Goal: Transaction & Acquisition: Purchase product/service

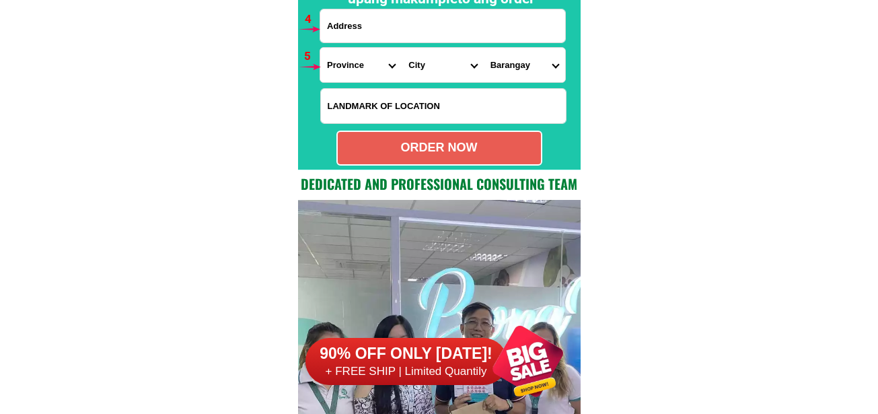
scroll to position [10236, 0]
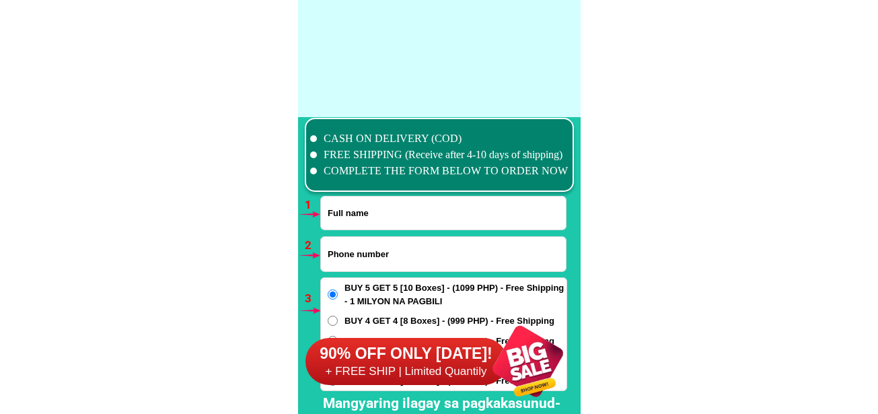
scroll to position [9899, 0]
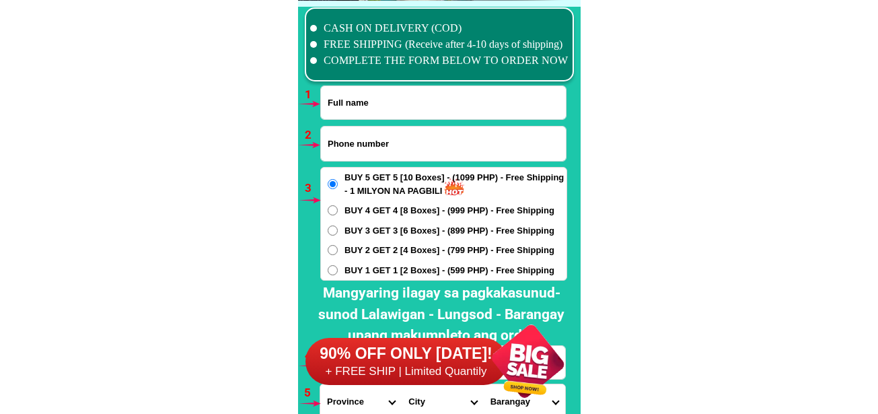
click at [403, 134] on input "Input phone_number" at bounding box center [443, 144] width 245 height 34
paste input "09611811896"
type input "09611811896"
click at [395, 112] on input "Input full_name" at bounding box center [443, 102] width 245 height 33
paste input "Blk 2 lot 5 l"
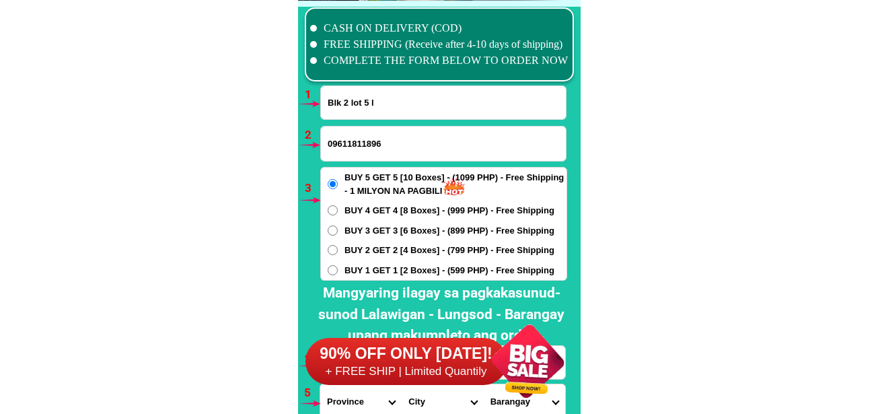
type input "Blk 2 lot 5 l"
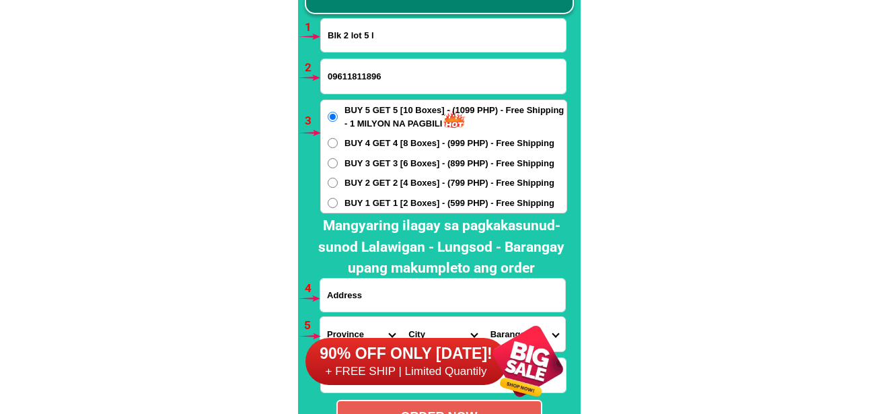
click at [375, 203] on span "BUY 1 GET 1 [2 Boxes] - (599 PHP) - Free Shipping" at bounding box center [450, 203] width 210 height 13
click at [338, 203] on input "BUY 1 GET 1 [2 Boxes] - (599 PHP) - Free Shipping" at bounding box center [333, 203] width 10 height 10
radio input "true"
click at [382, 186] on span "BUY 2 GET 2 [4 Boxes] - (799 PHP) - Free Shipping" at bounding box center [450, 182] width 210 height 13
click at [338, 186] on input "BUY 2 GET 2 [4 Boxes] - (799 PHP) - Free Shipping" at bounding box center [333, 183] width 10 height 10
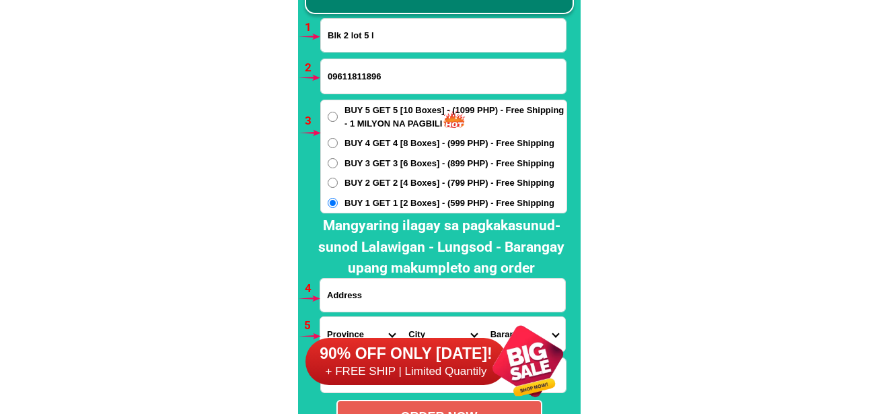
radio input "true"
drag, startPoint x: 384, startPoint y: 296, endPoint x: 393, endPoint y: 291, distance: 10.5
click at [385, 297] on input "Input address" at bounding box center [442, 295] width 245 height 33
paste input "Blk 2 lot 5 postal vill st peter 1 dasmarinas city"
type input "Blk 2 lot 5 postal vill st peter 1 dasmarinas city"
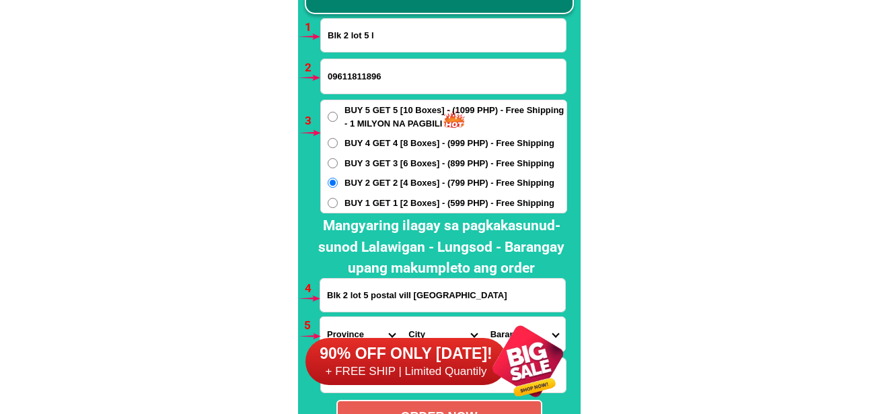
scroll to position [10034, 0]
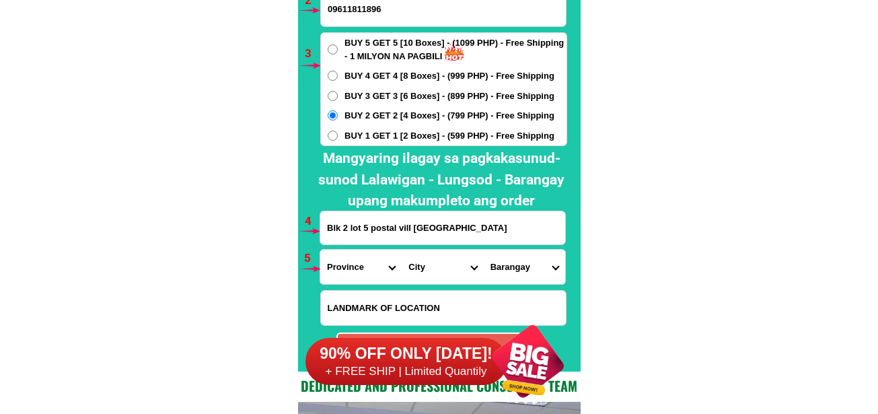
click at [334, 275] on select "Province [GEOGRAPHIC_DATA] [GEOGRAPHIC_DATA] [GEOGRAPHIC_DATA] [GEOGRAPHIC_DATA…" at bounding box center [360, 267] width 81 height 34
select select "63_826"
click at [320, 250] on select "Province [GEOGRAPHIC_DATA] [GEOGRAPHIC_DATA] [GEOGRAPHIC_DATA] [GEOGRAPHIC_DATA…" at bounding box center [360, 267] width 81 height 34
drag, startPoint x: 431, startPoint y: 263, endPoint x: 437, endPoint y: 253, distance: 11.4
click at [432, 263] on select "City Alfonso Amadeo Bacoor Carmona Cavite-city Cavite-magallanes Cavite-rosario…" at bounding box center [442, 267] width 81 height 34
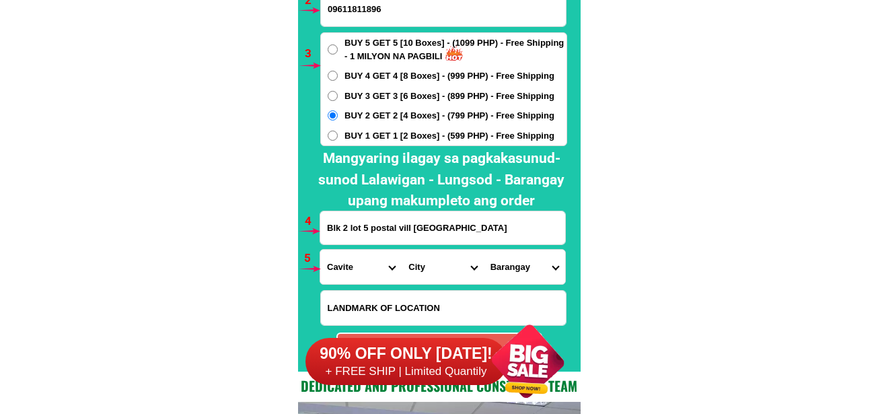
select select "63_8262707"
click at [402, 250] on select "City Alfonso Amadeo Bacoor Carmona Cavite-city Cavite-magallanes Cavite-rosario…" at bounding box center [442, 267] width 81 height 34
drag, startPoint x: 512, startPoint y: 268, endPoint x: 524, endPoint y: 252, distance: 19.3
click at [514, 267] on select "Barangay Bagbag i Bagbag ii Kanluran Ligtong i Ligtong ii Ligtong iii Ligtong i…" at bounding box center [524, 267] width 81 height 34
select select "63_8262707274"
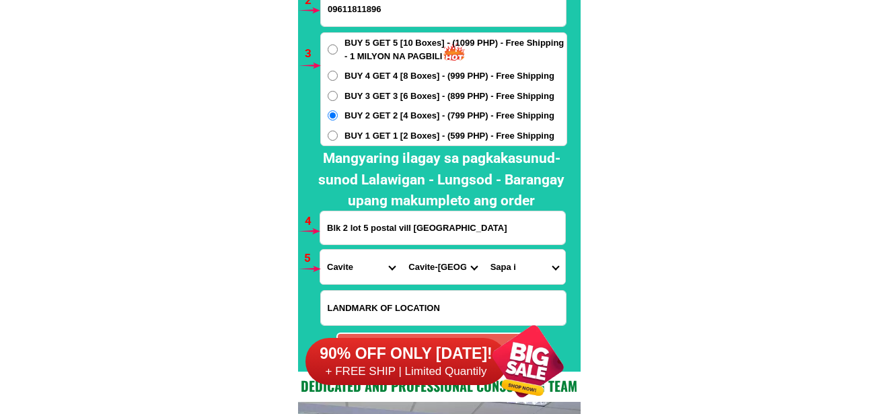
click at [454, 275] on select "City Alfonso Amadeo Bacoor Carmona Cavite-city Cavite-magallanes Cavite-rosario…" at bounding box center [442, 267] width 81 height 34
drag, startPoint x: 714, startPoint y: 118, endPoint x: 588, endPoint y: 15, distance: 163.6
click at [444, 256] on select "City Alfonso Amadeo Bacoor Carmona Cavite-city Cavite-magallanes Cavite-rosario…" at bounding box center [442, 267] width 81 height 34
select select "63_8262364"
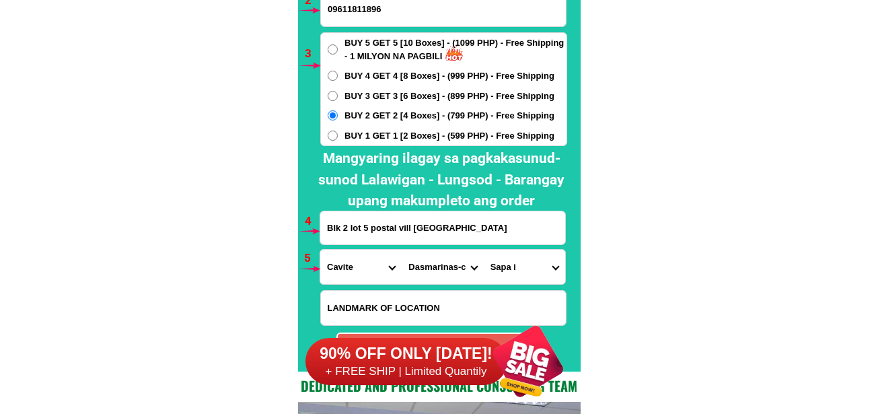
click at [402, 250] on select "City Alfonso Amadeo Bacoor Carmona Cavite-city Cavite-magallanes Cavite-rosario…" at bounding box center [442, 267] width 81 height 34
click at [510, 268] on select "Barangay Burol Burol i Burol ii Burol iii Datu esmael (bago-a-ingud) Emmanuel b…" at bounding box center [524, 267] width 81 height 34
select select "63_82623649474"
click at [484, 250] on select "Barangay Burol Burol i Burol ii Burol iii Datu esmael (bago-a-ingud) Emmanuel b…" at bounding box center [524, 267] width 81 height 34
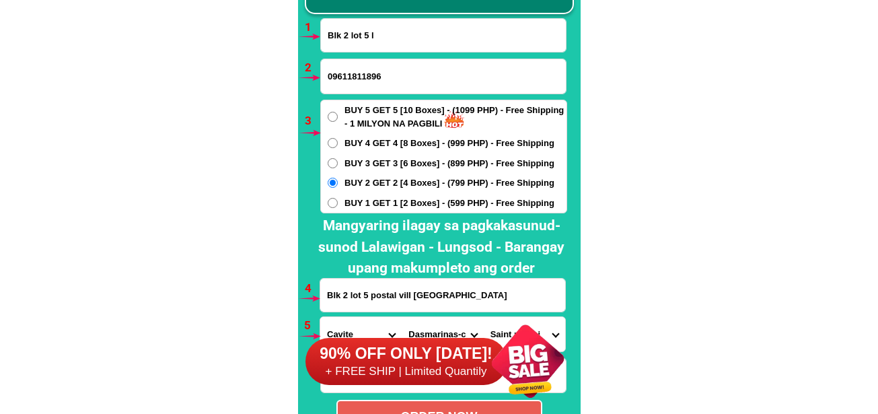
scroll to position [10101, 0]
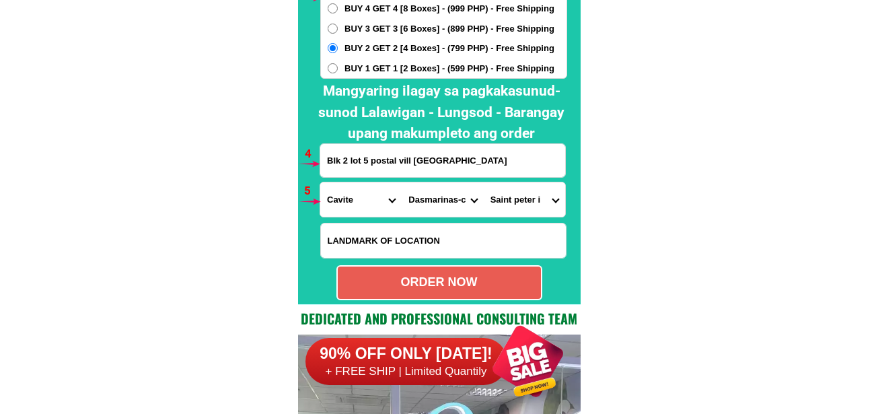
click at [495, 290] on div "ORDER NOW" at bounding box center [439, 282] width 203 height 18
type input "Blk 2 lot 5 postal vill st peter 1 dasmarinas city"
radio input "true"
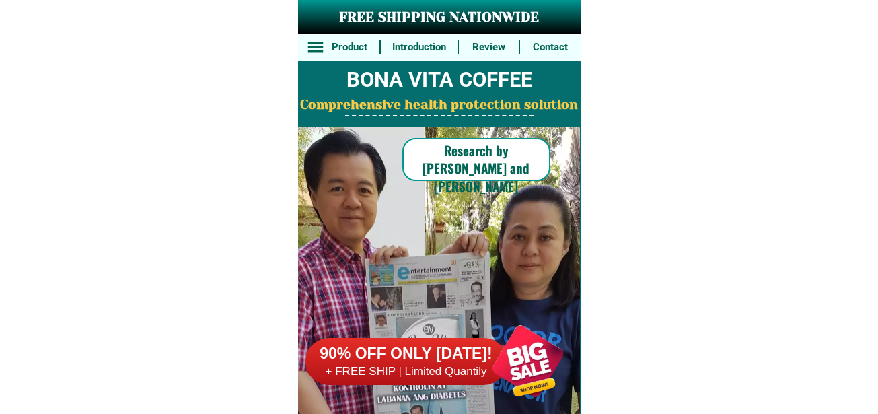
click at [517, 360] on div at bounding box center [528, 361] width 106 height 106
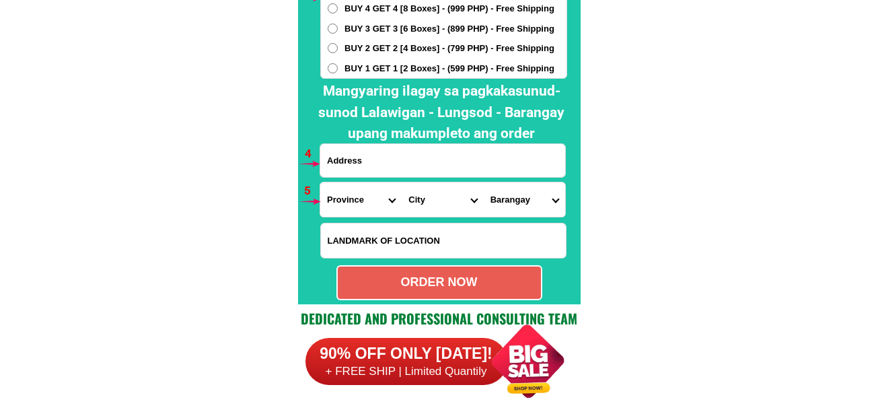
scroll to position [9899, 0]
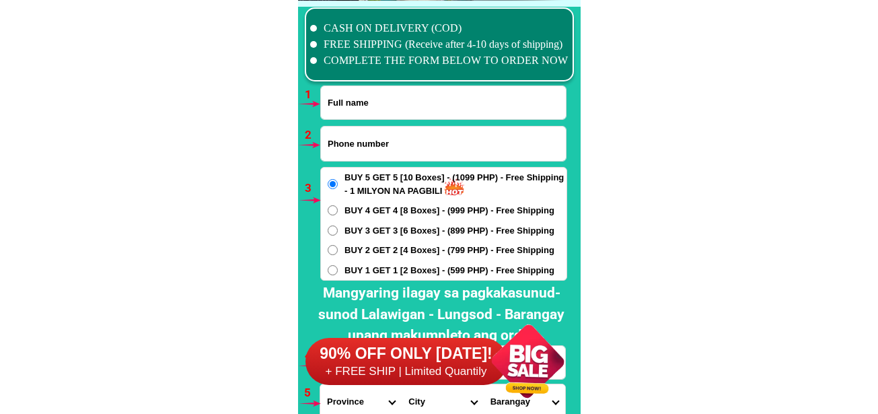
click at [380, 98] on input "Input full_name" at bounding box center [443, 102] width 245 height 33
paste input "Letecia Prudente"
type input "Letecia Prudente"
click at [365, 134] on input "Input phone_number" at bounding box center [443, 144] width 245 height 34
paste input "09123924227"
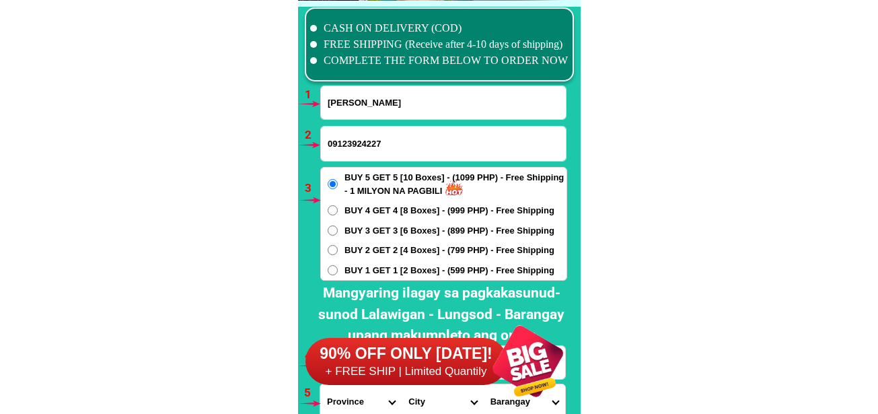
type input "09123924227"
click at [334, 251] on input "BUY 2 GET 2 [4 Boxes] - (799 PHP) - Free Shipping" at bounding box center [333, 250] width 10 height 10
radio input "true"
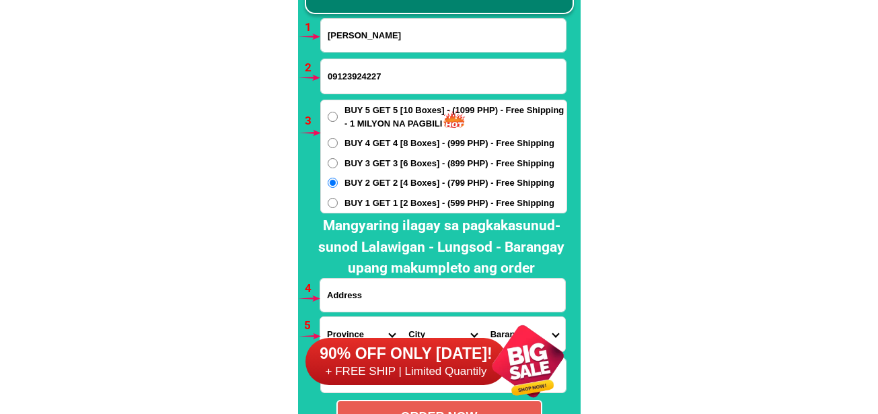
scroll to position [10034, 0]
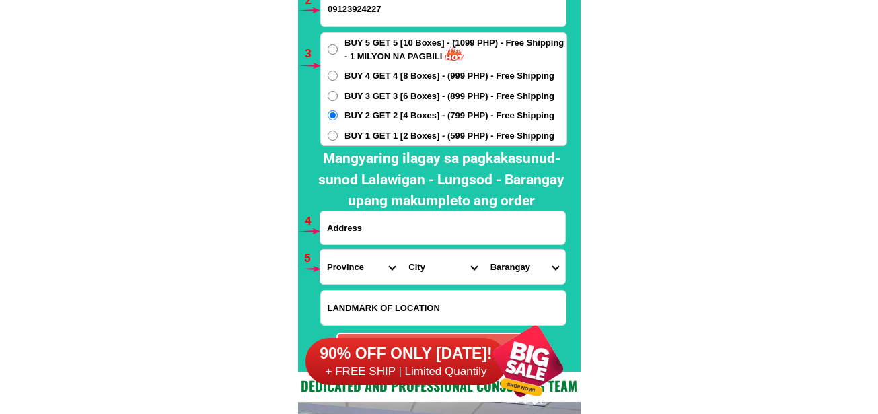
click at [380, 234] on input "Input address" at bounding box center [442, 227] width 245 height 33
paste input "406 Calit Binmaley Pangasinan malapit sa School order ko"
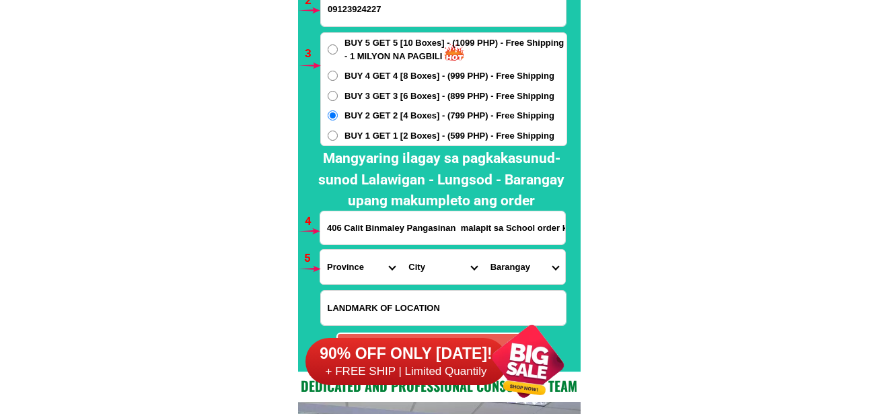
scroll to position [0, 9]
type input "406 Calit Binmaley Pangasinan malapit sa School order ko"
click at [341, 275] on select "Province [GEOGRAPHIC_DATA] [GEOGRAPHIC_DATA][PERSON_NAME][GEOGRAPHIC_DATA][GEOG…" at bounding box center [360, 267] width 81 height 34
select select "63_247"
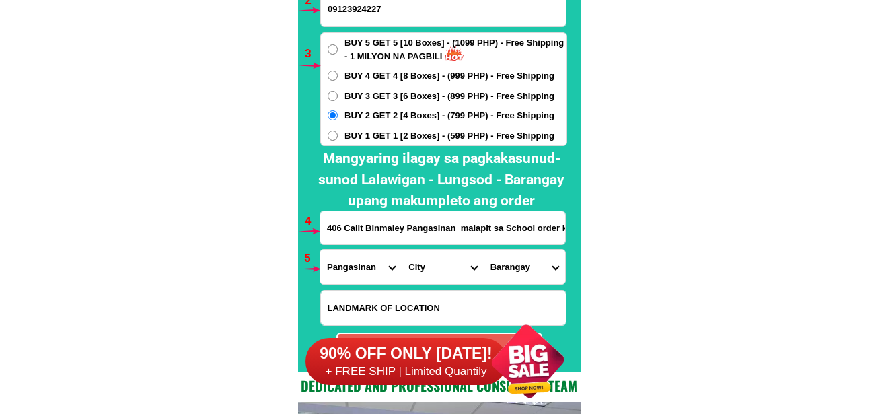
click at [320, 250] on select "Province [GEOGRAPHIC_DATA] [GEOGRAPHIC_DATA][PERSON_NAME][GEOGRAPHIC_DATA][GEOG…" at bounding box center [360, 267] width 81 height 34
click at [421, 263] on select "City Agno Aguilar Alaminos-city Asingan Balungao Bani Basista Bautista Bayamban…" at bounding box center [442, 267] width 81 height 34
select select "63_2476347"
click at [402, 250] on select "City Agno Aguilar Alaminos-city Asingan Balungao Bani Basista Bautista Bayamban…" at bounding box center [442, 267] width 81 height 34
click at [529, 270] on select "Barangay Amancoro Balagan Balogo Basing Baybay lopez Baybay polong Biec Buenlag…" at bounding box center [524, 267] width 81 height 34
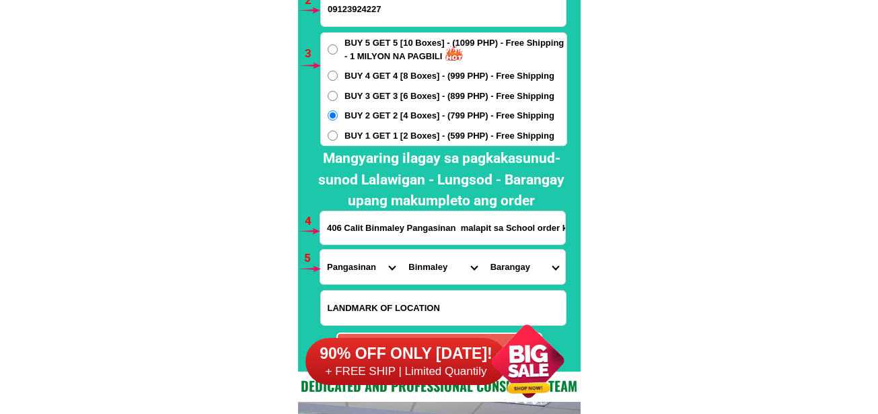
select select "63_24763474448"
click at [484, 250] on select "Barangay Amancoro Balagan Balogo Basing Baybay lopez Baybay polong Biec Buenlag…" at bounding box center [524, 267] width 81 height 34
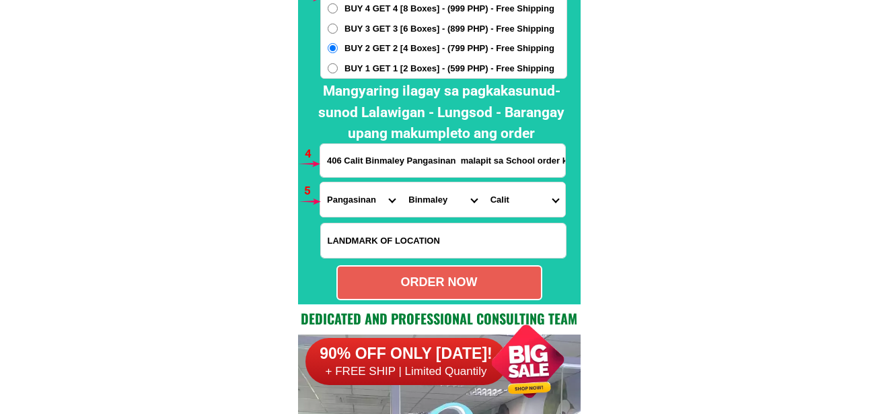
click at [386, 299] on div "ORDER NOW" at bounding box center [440, 282] width 206 height 35
type input "406 Calit Binmaley Pangasinan malapit sa School order ko"
radio input "true"
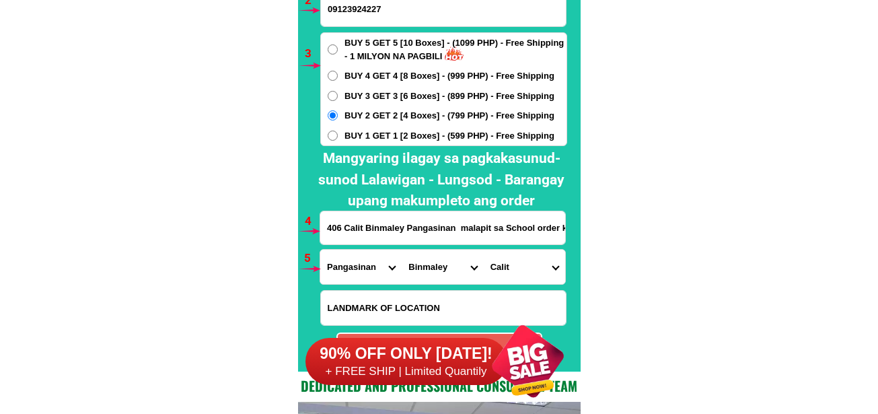
scroll to position [9966, 0]
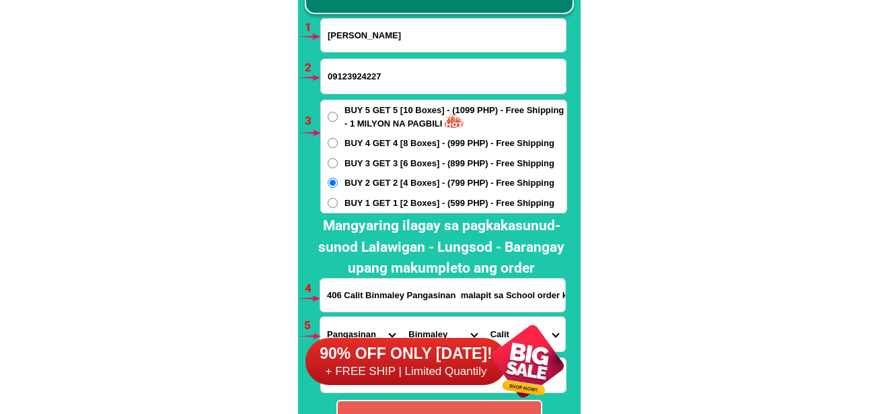
radio input "true"
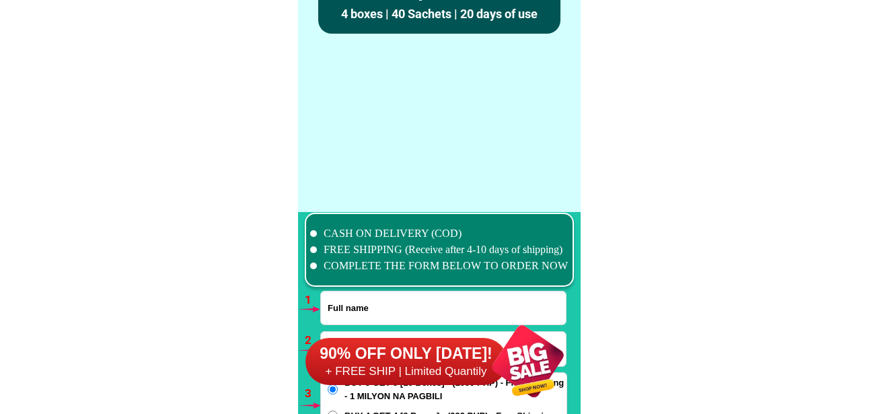
scroll to position [9899, 0]
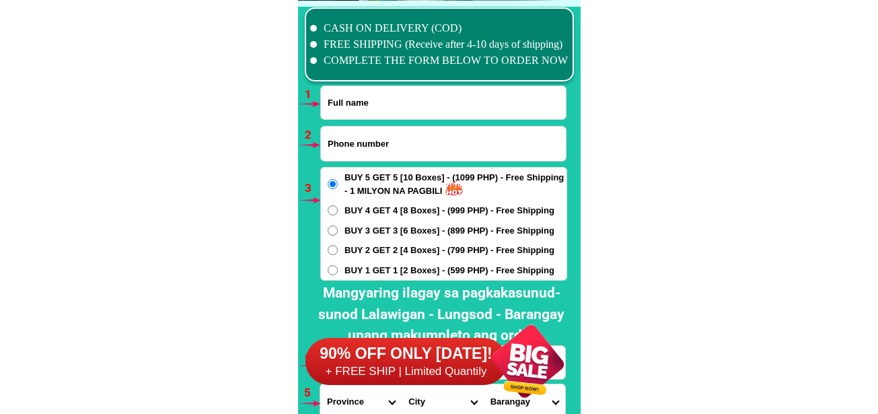
click at [377, 101] on input "Input full_name" at bounding box center [443, 102] width 245 height 33
paste input "[PERSON_NAME]"
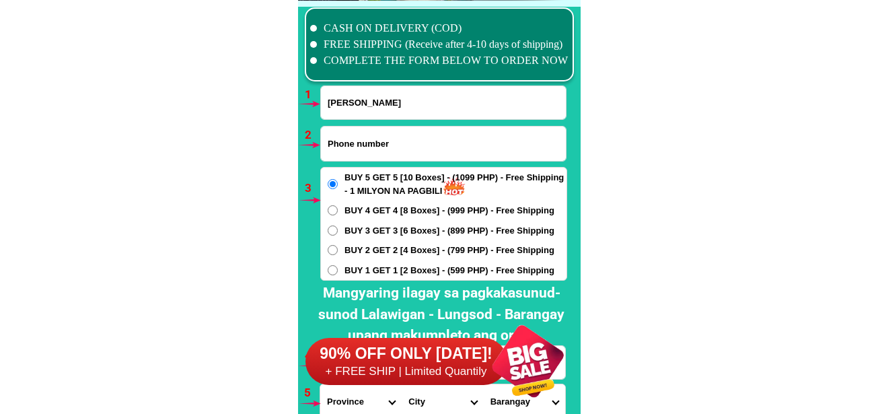
type input "[PERSON_NAME]"
click at [359, 141] on input "Input phone_number" at bounding box center [443, 144] width 245 height 34
paste input "09972361750"
type input "09972361750"
click at [354, 272] on span "BUY 1 GET 1 [2 Boxes] - (599 PHP) - Free Shipping" at bounding box center [450, 270] width 210 height 13
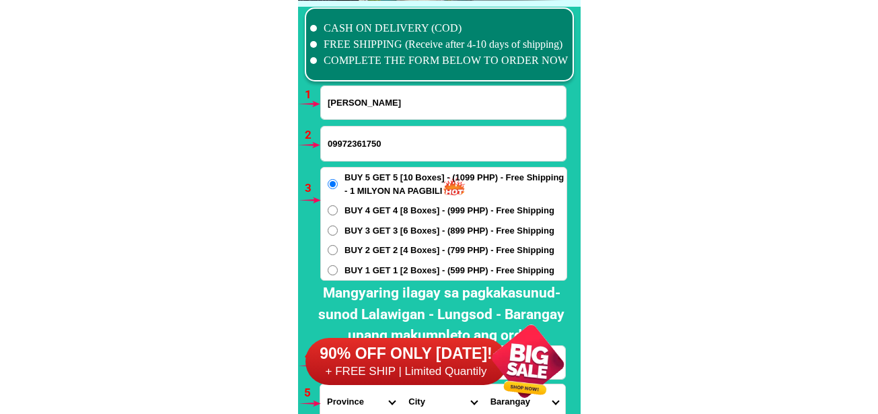
click at [338, 272] on input "BUY 1 GET 1 [2 Boxes] - (599 PHP) - Free Shipping" at bounding box center [333, 270] width 10 height 10
radio input "true"
click at [354, 248] on span "BUY 2 GET 2 [4 Boxes] - (799 PHP) - Free Shipping" at bounding box center [450, 250] width 210 height 13
click at [338, 248] on input "BUY 2 GET 2 [4 Boxes] - (799 PHP) - Free Shipping" at bounding box center [333, 250] width 10 height 10
radio input "true"
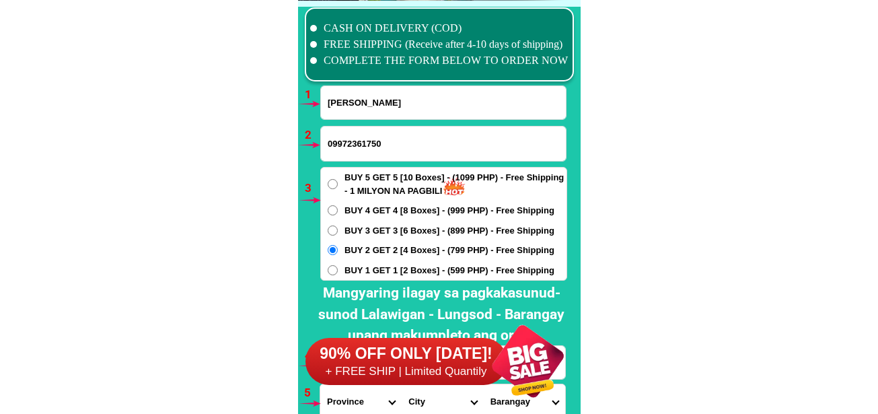
scroll to position [10034, 0]
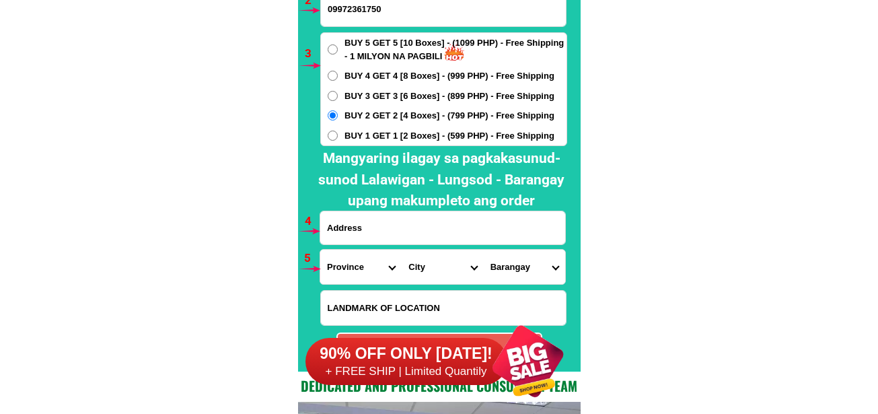
drag, startPoint x: 389, startPoint y: 227, endPoint x: 385, endPoint y: 216, distance: 11.5
click at [389, 227] on input "Input address" at bounding box center [442, 227] width 245 height 33
paste input "Maria Nora labuga p6 matampay ilaya lala lanao del norte daycare center"
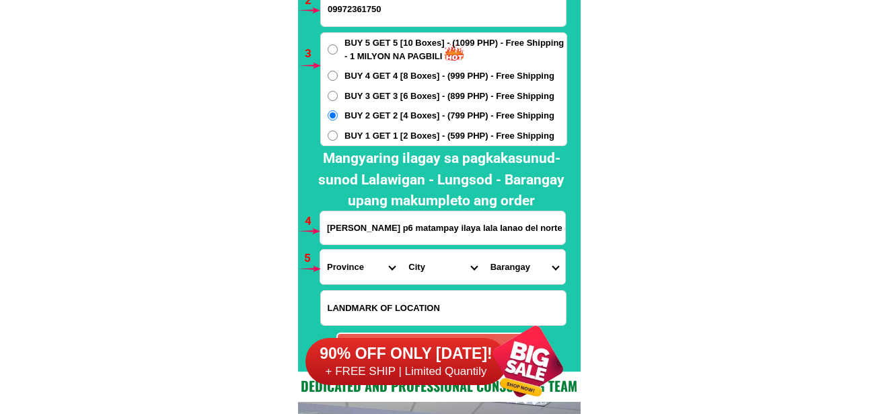
scroll to position [0, 68]
type input "Maria Nora labuga p6 matampay ilaya lala lanao del norte daycare center"
drag, startPoint x: 341, startPoint y: 275, endPoint x: 357, endPoint y: 270, distance: 17.7
click at [341, 275] on select "Province [GEOGRAPHIC_DATA] [GEOGRAPHIC_DATA] [GEOGRAPHIC_DATA] [GEOGRAPHIC_DATA…" at bounding box center [360, 267] width 81 height 34
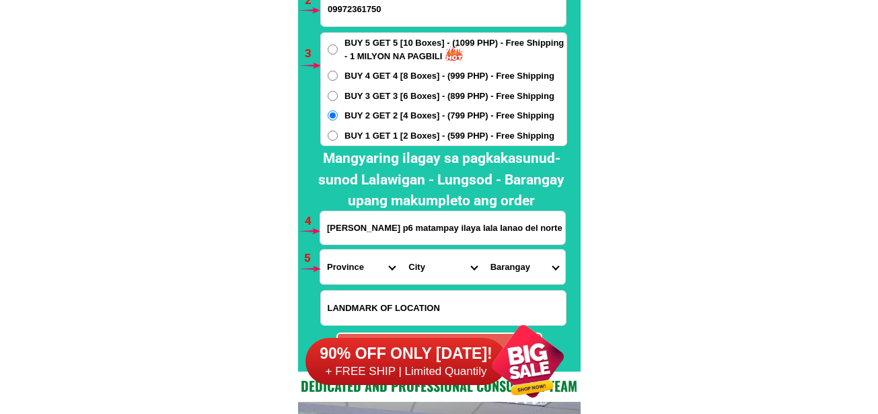
select select "63_691"
click at [320, 250] on select "Province [GEOGRAPHIC_DATA] [GEOGRAPHIC_DATA] [GEOGRAPHIC_DATA] [GEOGRAPHIC_DATA…" at bounding box center [360, 267] width 81 height 34
click at [428, 264] on select "City Bacolod Baloi Baroy Iligan-city Kauswagan Kolambugan Lala Lanao-del-norte-…" at bounding box center [442, 267] width 81 height 34
select select "63_6913974"
click at [402, 250] on select "City Bacolod Baloi Baroy Iligan-city Kauswagan Kolambugan Lala Lanao-del-norte-…" at bounding box center [442, 267] width 81 height 34
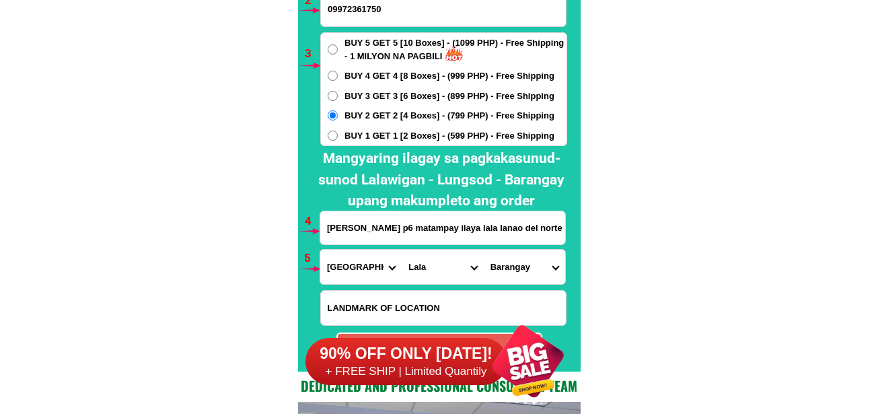
click at [510, 262] on select "Barangay Abaga Andil Cabasagan Camalan Darumawang bucana Darumawang ilaya El sa…" at bounding box center [524, 267] width 81 height 34
select select "63_69139746706"
click at [484, 250] on select "Barangay Abaga Andil Cabasagan Camalan Darumawang bucana Darumawang ilaya El sa…" at bounding box center [524, 267] width 81 height 34
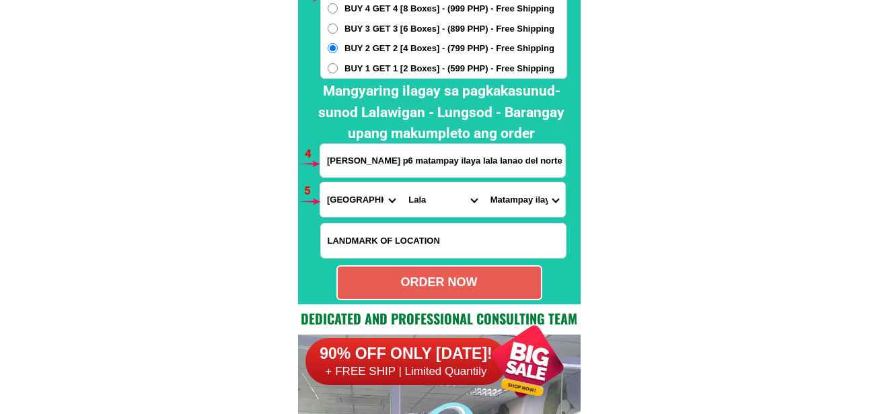
click at [469, 287] on div "ORDER NOW" at bounding box center [439, 282] width 203 height 18
type input "09972361750"
type input "Maria Nora labuga p6 matampay ilaya lala lanao del norte daycare center"
radio input "true"
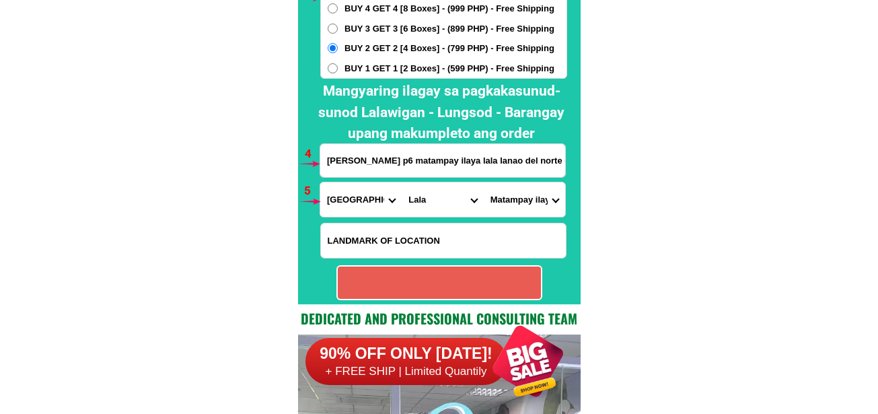
radio input "true"
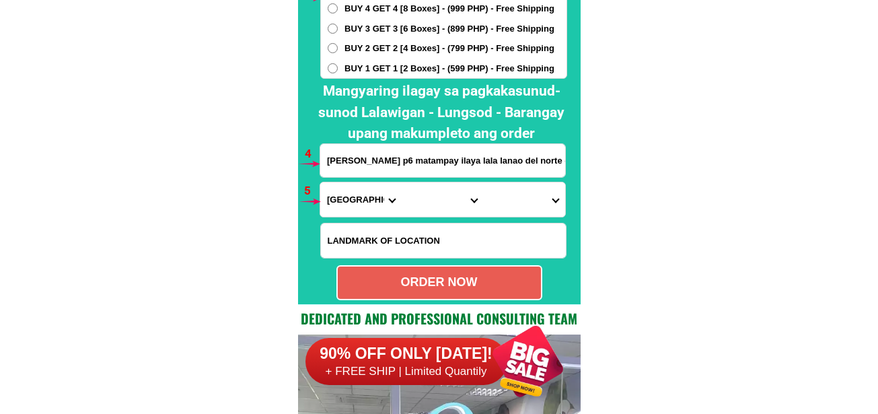
scroll to position [9966, 0]
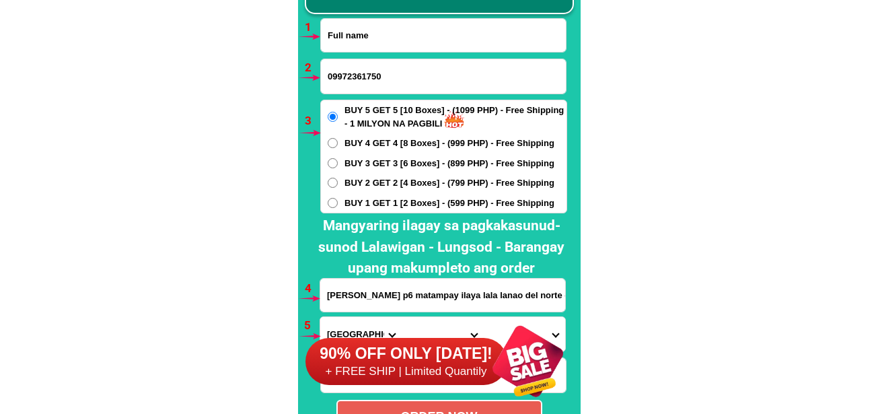
click at [390, 39] on input "Input full_name" at bounding box center [443, 35] width 245 height 33
paste input "Segundina Adorna"
type input "Segundina Adorna"
click at [349, 73] on input "09972361750" at bounding box center [443, 76] width 245 height 34
paste input "09461610198"
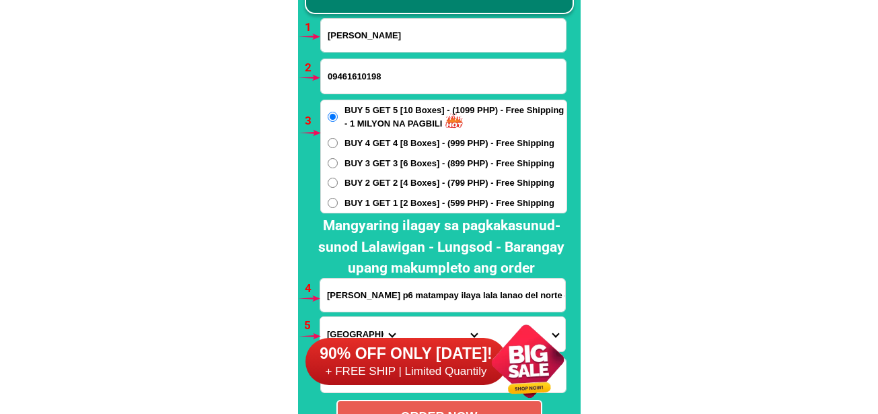
type input "09461610198"
click at [382, 303] on input "Maria Nora labuga p6 matampay ilaya lala lanao del norte daycare center" at bounding box center [442, 295] width 245 height 33
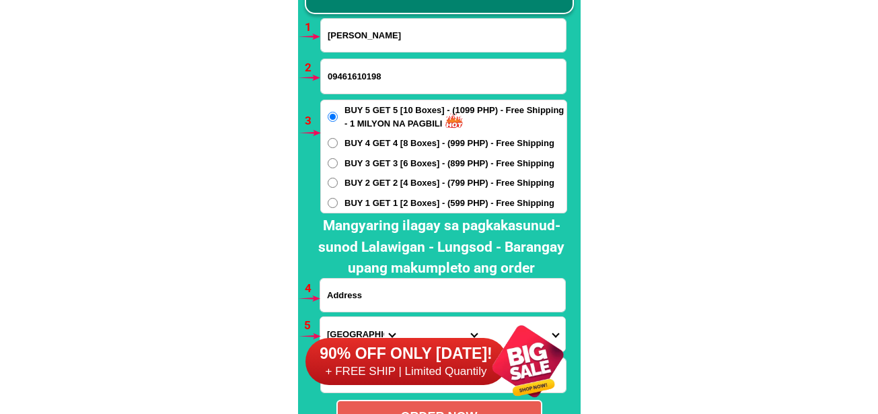
paste input "brgy katipunan porok ono abuyog leyte"
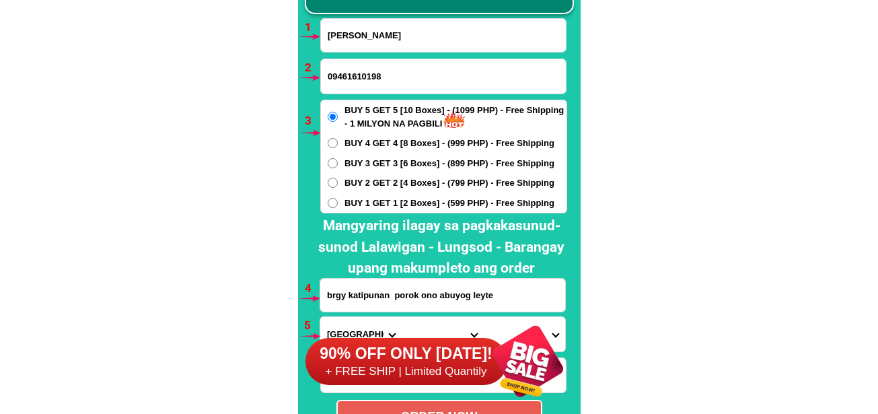
type input "brgy katipunan porok ono abuyog leyte"
click at [333, 326] on div "90% OFF ONLY TODAY! + FREE SHIP | Limited Quantily" at bounding box center [443, 361] width 275 height 106
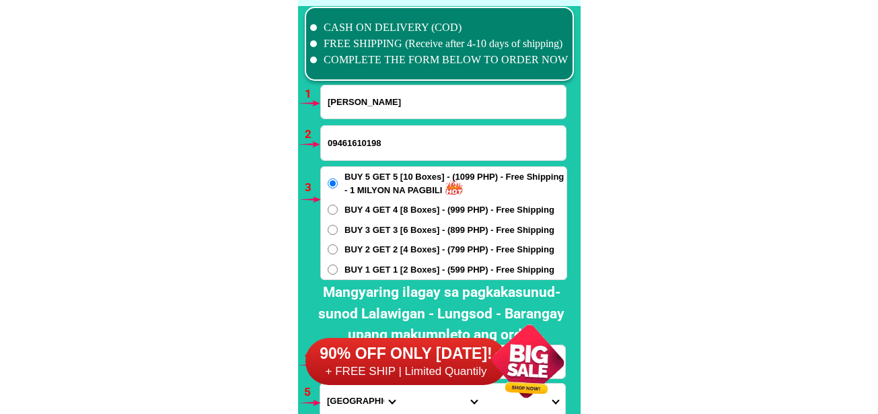
scroll to position [10169, 0]
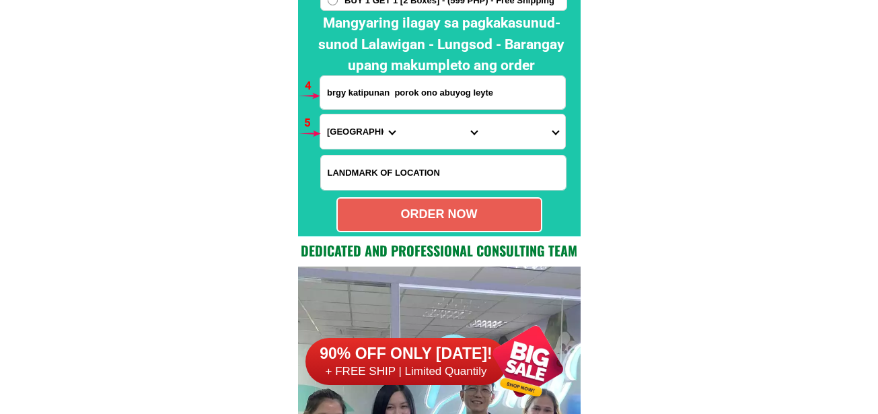
drag, startPoint x: 340, startPoint y: 137, endPoint x: 360, endPoint y: 96, distance: 45.2
click at [340, 137] on select "Province [GEOGRAPHIC_DATA] [GEOGRAPHIC_DATA] [GEOGRAPHIC_DATA] [GEOGRAPHIC_DATA…" at bounding box center [360, 131] width 81 height 34
select select "63_199"
click at [320, 114] on select "Province [GEOGRAPHIC_DATA] [GEOGRAPHIC_DATA] [GEOGRAPHIC_DATA] [GEOGRAPHIC_DATA…" at bounding box center [360, 131] width 81 height 34
click at [417, 130] on select "City Abuyog Alangalang Albuera Babatngon Barugo Baybay-city Burauen Calubian Ca…" at bounding box center [442, 131] width 81 height 34
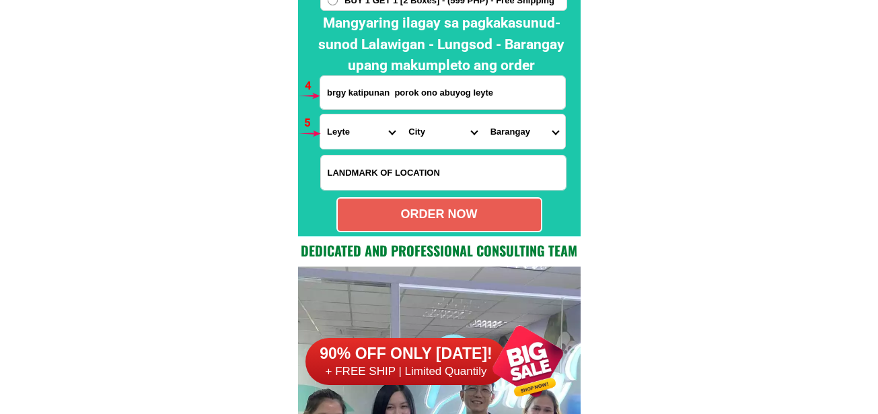
select select "63_1999979"
click at [402, 114] on select "City Abuyog Alangalang Albuera Babatngon Barugo Baybay-city Burauen Calubian Ca…" at bounding box center [442, 131] width 81 height 34
click at [534, 142] on select "Barangay Alangilan Anibongan Bagacay Bahay Balinsasayao Balocawe Balocawehay Ba…" at bounding box center [524, 131] width 81 height 34
select select "63_19999792873"
click at [484, 114] on select "Barangay Alangilan Anibongan Bagacay Bahay Balinsasayao Balocawe Balocawehay Ba…" at bounding box center [524, 131] width 81 height 34
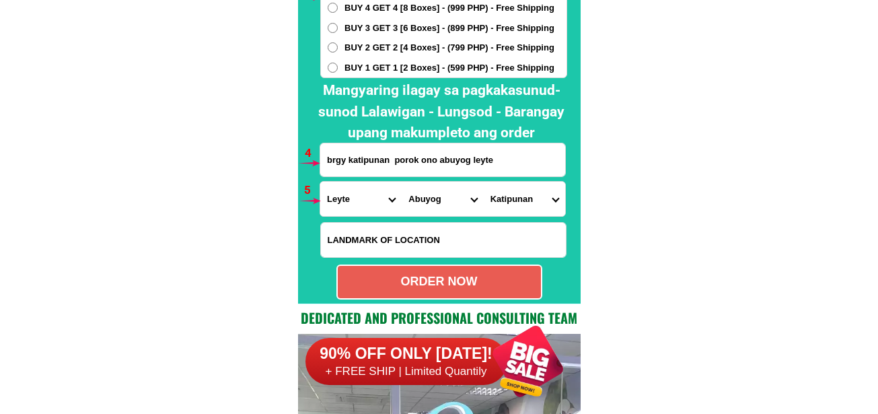
scroll to position [10034, 0]
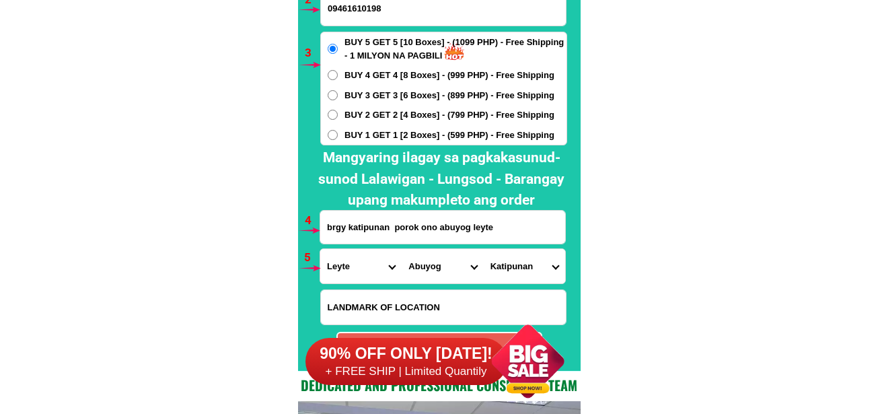
click at [387, 114] on span "BUY 2 GET 2 [4 Boxes] - (799 PHP) - Free Shipping" at bounding box center [450, 114] width 210 height 13
click at [338, 114] on input "BUY 2 GET 2 [4 Boxes] - (799 PHP) - Free Shipping" at bounding box center [333, 115] width 10 height 10
radio input "true"
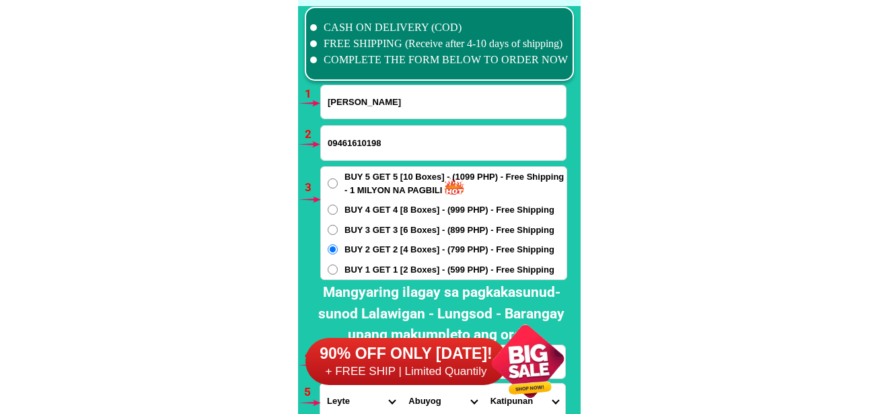
scroll to position [10102, 0]
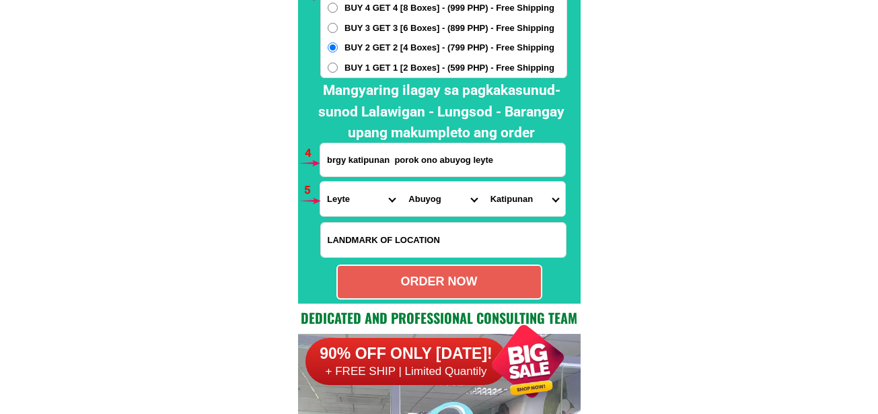
click at [473, 288] on div "ORDER NOW" at bounding box center [439, 282] width 203 height 18
type input "brgy katipunan porok ono abuyog leyte"
radio input "true"
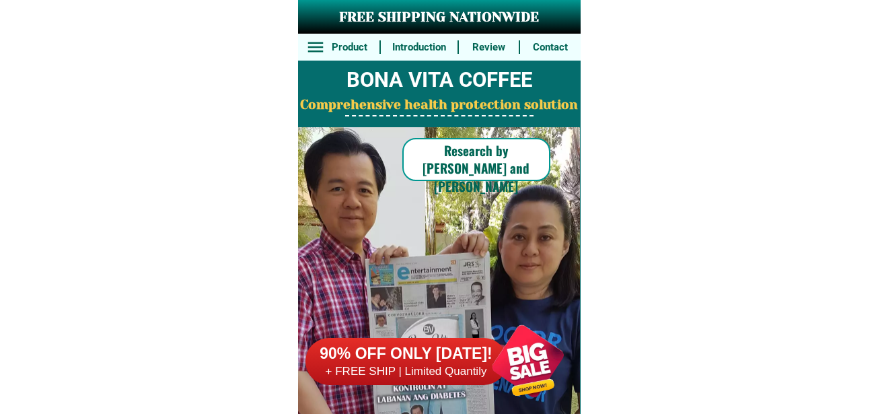
click at [532, 347] on div at bounding box center [528, 361] width 106 height 106
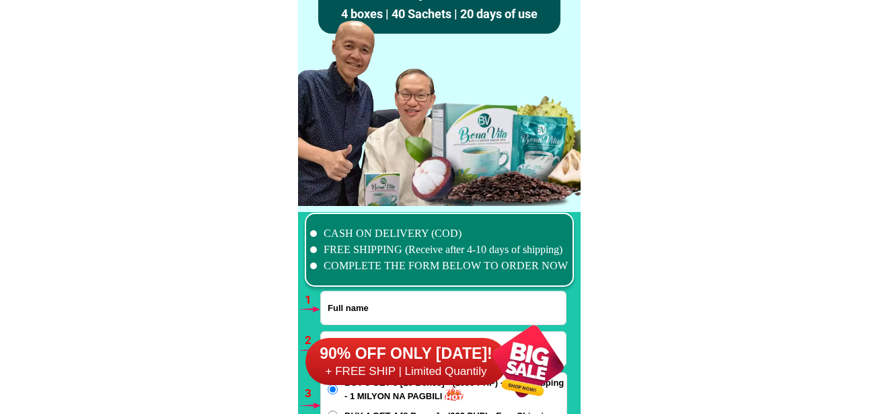
scroll to position [9899, 0]
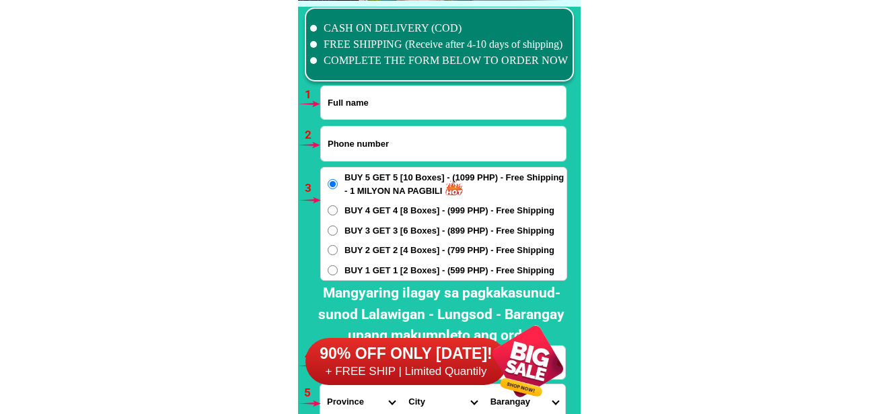
click at [364, 108] on input "Input full_name" at bounding box center [443, 102] width 245 height 33
paste input "[PERSON_NAME]"
type input "[PERSON_NAME]"
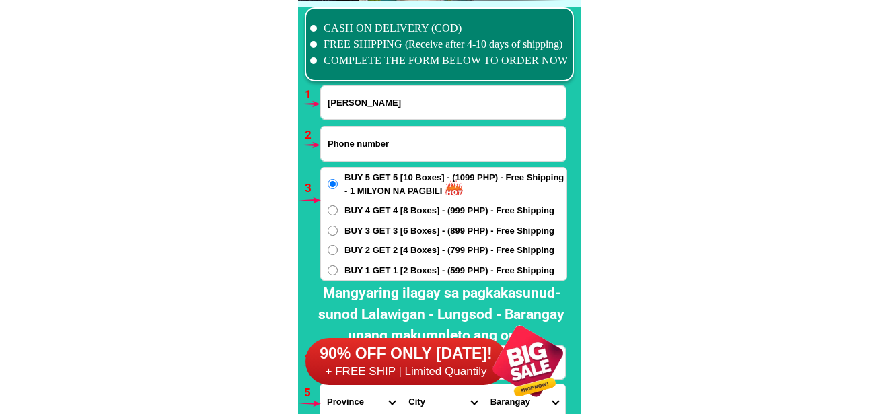
click at [358, 135] on input "Input phone_number" at bounding box center [443, 144] width 245 height 34
paste input "O933 861 7571"
click at [370, 151] on input "O933 861 7571" at bounding box center [443, 144] width 245 height 34
click at [354, 143] on input "O933 8617571" at bounding box center [443, 144] width 245 height 34
drag, startPoint x: 333, startPoint y: 142, endPoint x: 310, endPoint y: 142, distance: 22.9
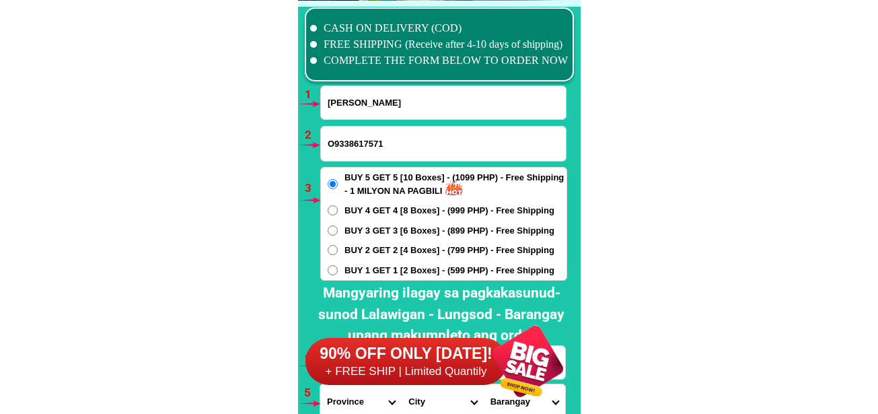
click at [310, 142] on div "CASH ON DELIVERY (COD) FREE SHIPPING (Receive after 4-10 days of shipping) COMP…" at bounding box center [439, 254] width 283 height 506
type input "09338617571"
click at [304, 164] on div at bounding box center [439, 256] width 283 height 499
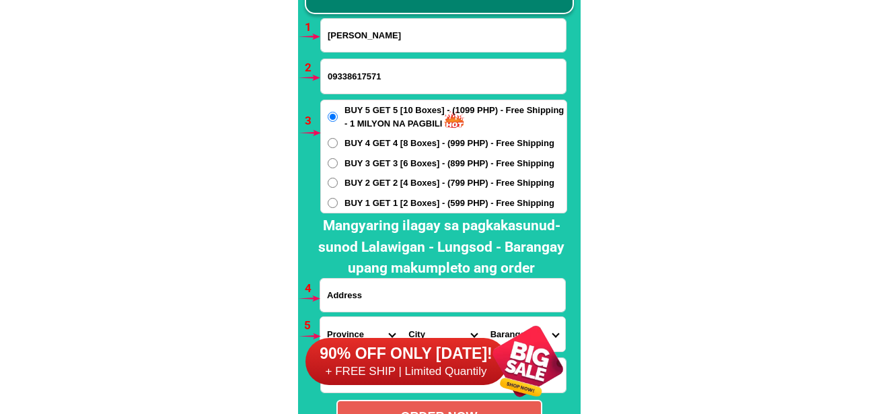
click at [365, 295] on input "Input address" at bounding box center [442, 295] width 245 height 33
paste input "600-A Tenerrace, San Vicente, Baguio City turning point and beside Cora Store"
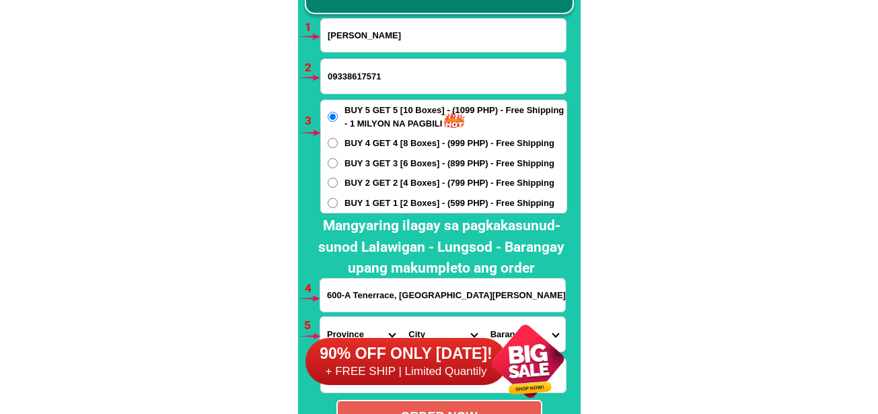
scroll to position [0, 93]
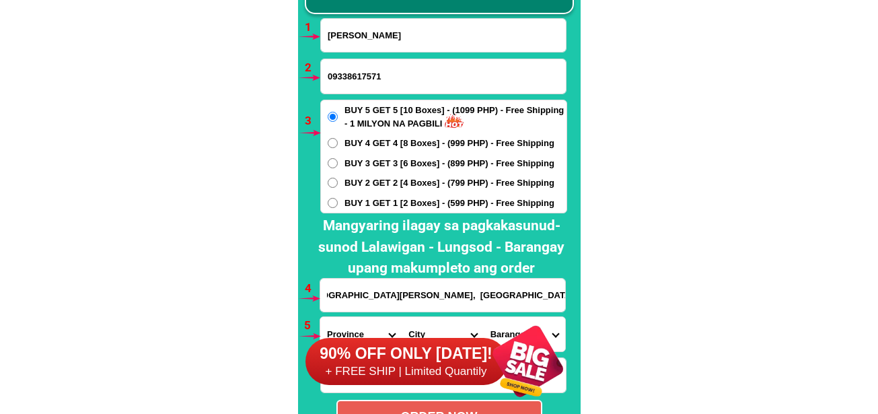
type input "600-A Tenerrace, San Vicente, Baguio City turning point and beside Cora Store"
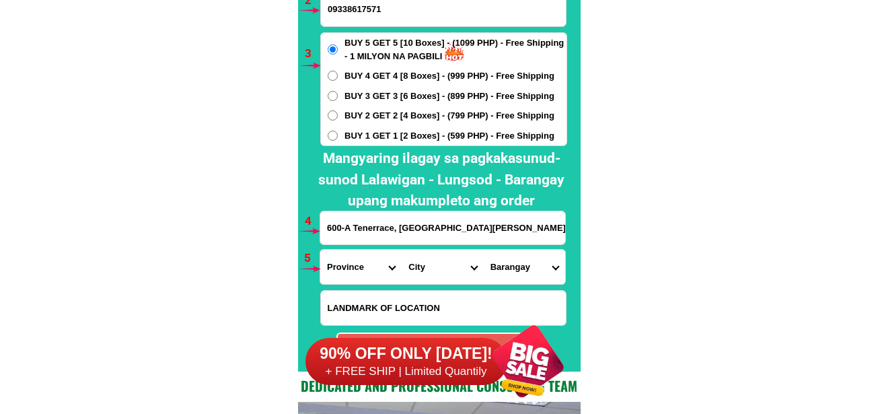
click at [347, 269] on select "Province [GEOGRAPHIC_DATA] [GEOGRAPHIC_DATA] [GEOGRAPHIC_DATA] [GEOGRAPHIC_DATA…" at bounding box center [360, 267] width 81 height 34
select select "63_695"
click at [320, 250] on select "Province [GEOGRAPHIC_DATA] [GEOGRAPHIC_DATA] [GEOGRAPHIC_DATA] [GEOGRAPHIC_DATA…" at bounding box center [360, 267] width 81 height 34
click at [432, 263] on select "City Atok Baguio-city Bakun Bokod Buguias Itogon Kabayan Kapangan Kibungan La-t…" at bounding box center [442, 267] width 81 height 34
click at [402, 250] on select "City Atok Baguio-city Bakun Bokod Buguias Itogon Kabayan Kapangan Kibungan La-t…" at bounding box center [442, 267] width 81 height 34
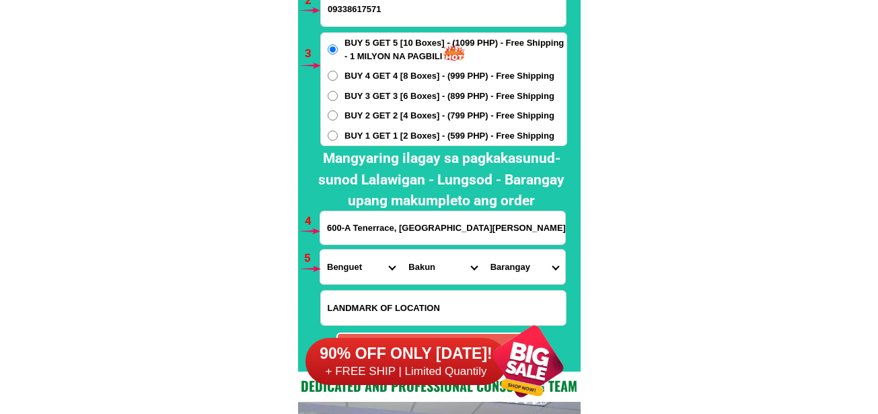
drag, startPoint x: 416, startPoint y: 273, endPoint x: 423, endPoint y: 251, distance: 23.4
click at [416, 273] on select "City Atok Baguio-city Bakun Bokod Buguias Itogon Kabayan Kapangan Kibungan La-t…" at bounding box center [442, 267] width 81 height 34
select select "63_6951986"
click at [402, 250] on select "City Atok Baguio-city Bakun Bokod Buguias Itogon Kabayan Kapangan Kibungan La-t…" at bounding box center [442, 267] width 81 height 34
click at [516, 279] on select "Barangay A. bonifacio-caguioa-rimando (abcr) Abanao-zandueta-kayong-chugum-otek…" at bounding box center [524, 267] width 81 height 34
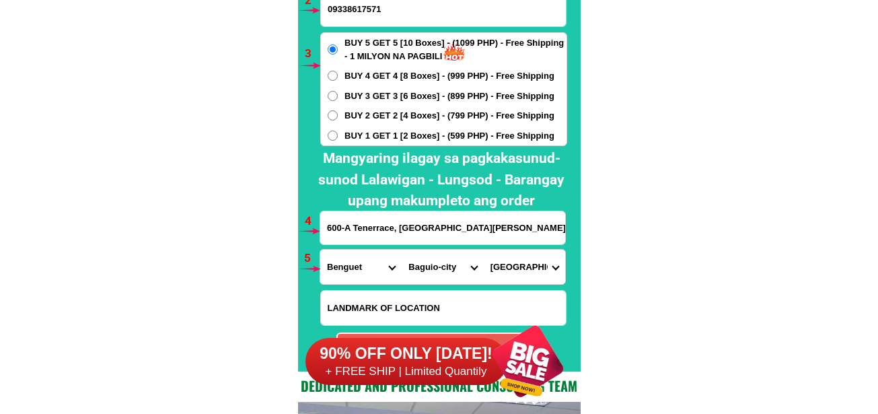
scroll to position [10101, 0]
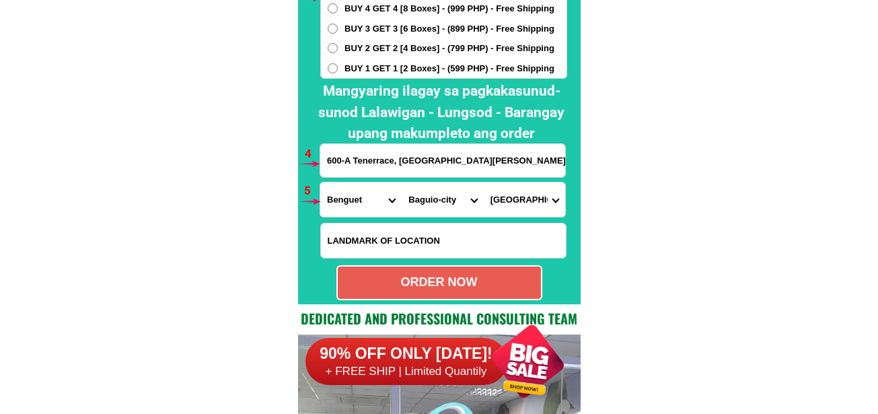
click at [520, 211] on select "Barangay A. bonifacio-caguioa-rimando (abcr) Abanao-zandueta-kayong-chugum-otek…" at bounding box center [524, 199] width 81 height 34
select select "63_695198666308"
click at [484, 182] on select "Barangay A. bonifacio-caguioa-rimando (abcr) Abanao-zandueta-kayong-chugum-otek…" at bounding box center [524, 199] width 81 height 34
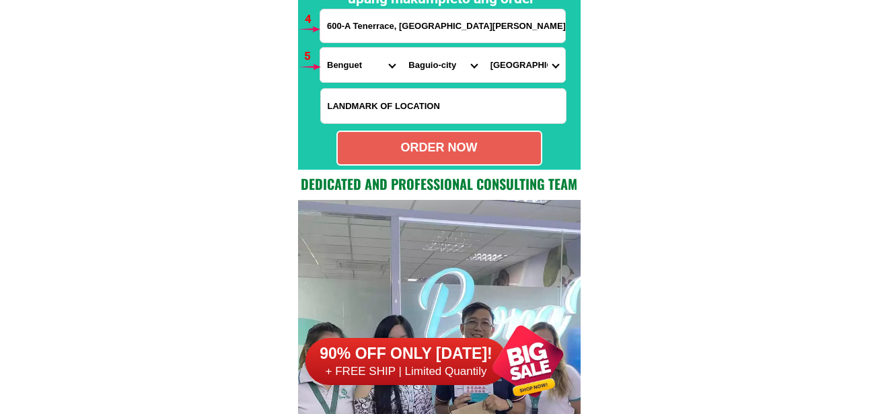
click at [446, 145] on div "ORDER NOW" at bounding box center [439, 148] width 203 height 18
type input "Florence Olat"
radio input "true"
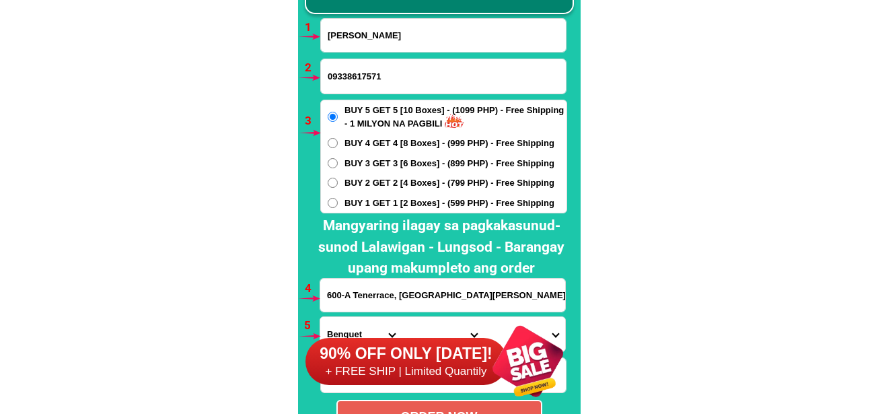
scroll to position [9899, 0]
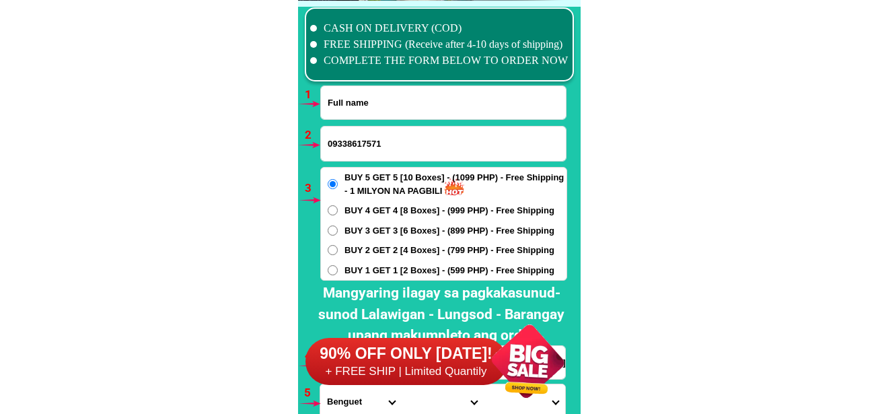
click at [362, 108] on input "Input full_name" at bounding box center [443, 102] width 245 height 33
paste input "Vergie Gonzalez Pablo"
type input "Vergie Gonzalez Pablo"
click at [372, 147] on input "Input phone_number" at bounding box center [443, 144] width 245 height 34
paste input "Vergie Gonzalez Pablo"
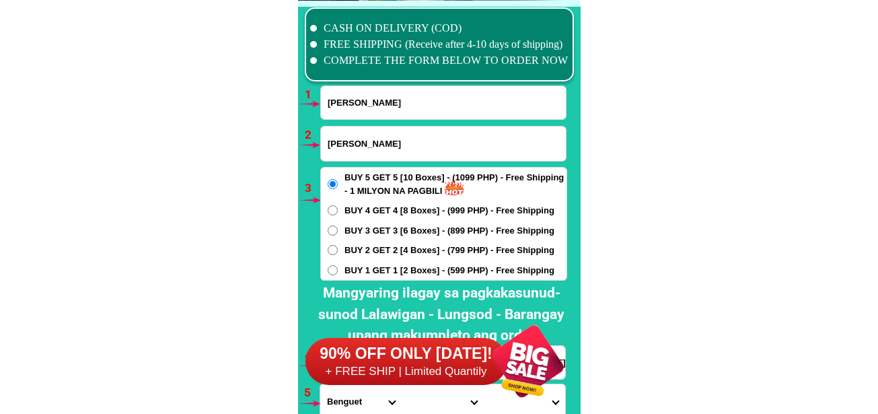
drag, startPoint x: 431, startPoint y: 144, endPoint x: 287, endPoint y: 147, distance: 144.1
paste input "09659332243."
type input "09659332243"
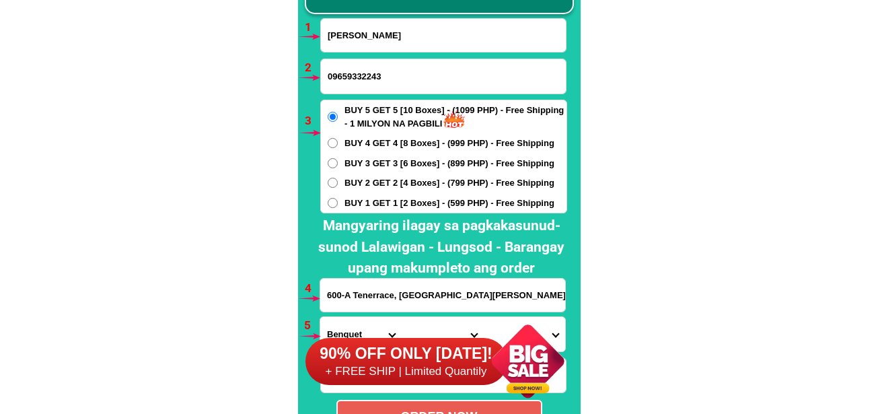
click at [363, 288] on input "600-A Tenerrace, San Vicente, Baguio City turning point and beside Cora Store" at bounding box center [442, 295] width 245 height 33
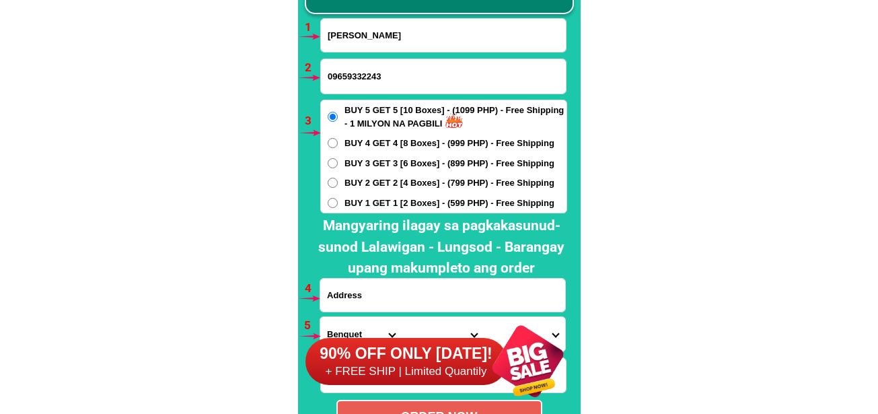
paste input "Severina pablo baranggay labuin pila purok 4 house 1169"
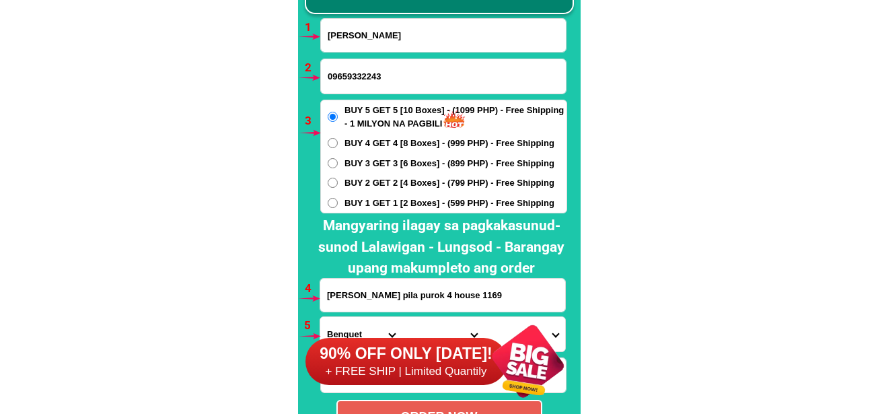
type input "Severina pablo baranggay labuin pila purok 4 house 1169"
click at [339, 203] on label "BUY 1 GET 1 [2 Boxes] - (599 PHP) - Free Shipping" at bounding box center [444, 203] width 246 height 13
click at [338, 203] on input "BUY 1 GET 1 [2 Boxes] - (599 PHP) - Free Shipping" at bounding box center [333, 203] width 10 height 10
radio input "true"
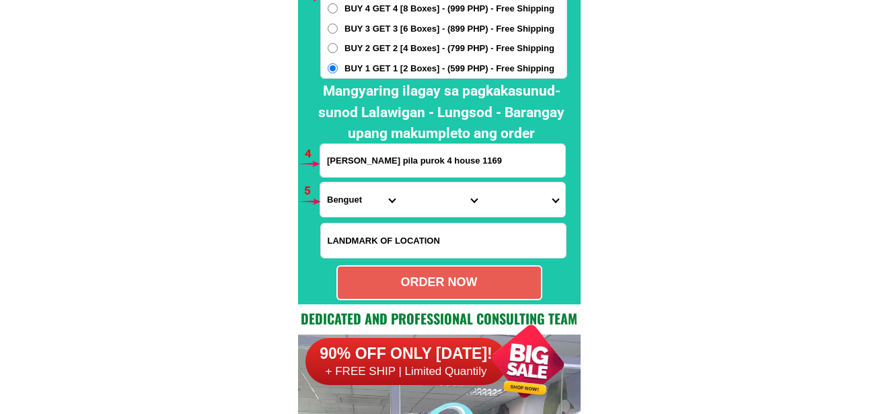
drag, startPoint x: 344, startPoint y: 197, endPoint x: 353, endPoint y: 184, distance: 15.9
click at [346, 197] on select "Province [GEOGRAPHIC_DATA] [GEOGRAPHIC_DATA] [GEOGRAPHIC_DATA] [GEOGRAPHIC_DATA…" at bounding box center [360, 199] width 81 height 34
select select "63_32"
click at [320, 182] on select "Province [GEOGRAPHIC_DATA] [GEOGRAPHIC_DATA] [GEOGRAPHIC_DATA] [GEOGRAPHIC_DATA…" at bounding box center [360, 199] width 81 height 34
click at [430, 205] on select "City Agoo Aringay Bacnotan Bagulin Balaoan Bangar Bauang Caba La-union-burgos L…" at bounding box center [442, 199] width 81 height 34
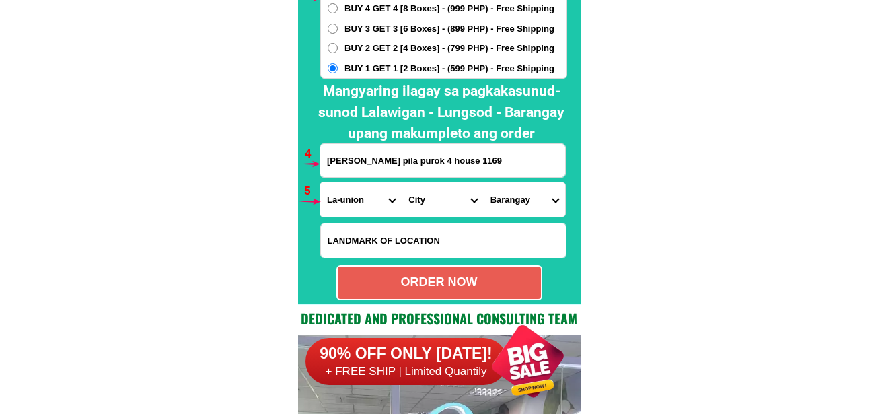
select select "63_324600"
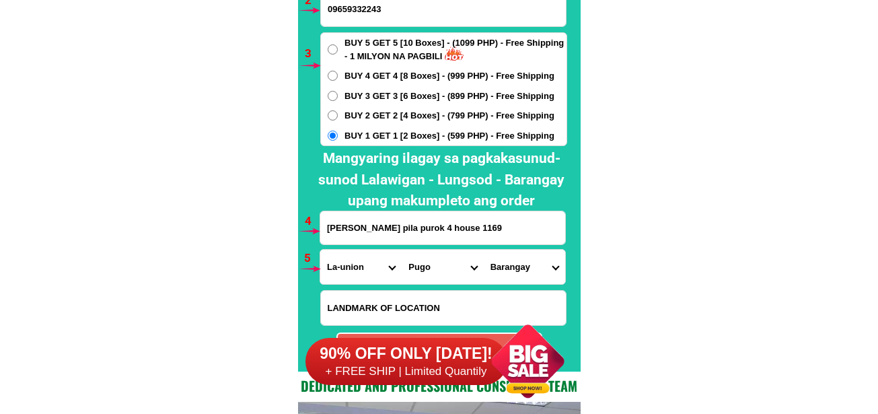
click at [358, 267] on select "Province [GEOGRAPHIC_DATA] [GEOGRAPHIC_DATA] [GEOGRAPHIC_DATA] [GEOGRAPHIC_DATA…" at bounding box center [360, 267] width 81 height 34
select select "63_904"
click at [320, 250] on select "Province [GEOGRAPHIC_DATA] [GEOGRAPHIC_DATA] [GEOGRAPHIC_DATA] [GEOGRAPHIC_DATA…" at bounding box center [360, 267] width 81 height 34
click at [433, 272] on select "City Alaminos Bay Binan-city Cabuyao Calamba-city Calauan Cavinti Famy Laguna-k…" at bounding box center [442, 267] width 81 height 34
select select "63_904443"
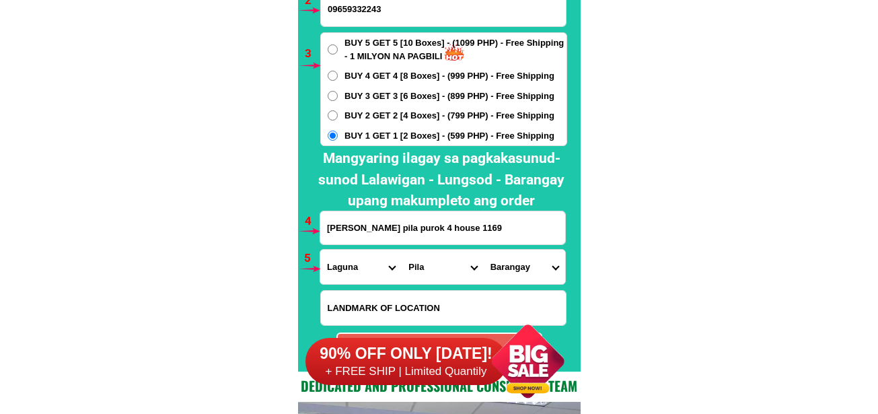
click at [402, 250] on select "City Alaminos Bay Binan-city Cabuyao Calamba-city Calauan Cavinti Famy Laguna-k…" at bounding box center [442, 267] width 81 height 34
drag, startPoint x: 531, startPoint y: 268, endPoint x: 535, endPoint y: 258, distance: 10.3
click at [533, 268] on select "Barangay Aplaya Bagong pook Bukal Bulilan norte (pob.) Bulilan sur (pob.) Conce…" at bounding box center [524, 267] width 81 height 34
select select "63_9044432752"
click at [484, 250] on select "Barangay Aplaya Bagong pook Bukal Bulilan norte (pob.) Bulilan sur (pob.) Conce…" at bounding box center [524, 267] width 81 height 34
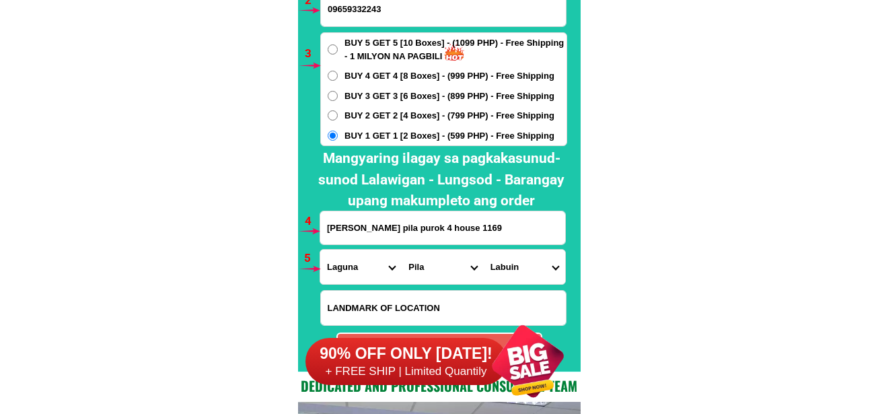
scroll to position [10101, 0]
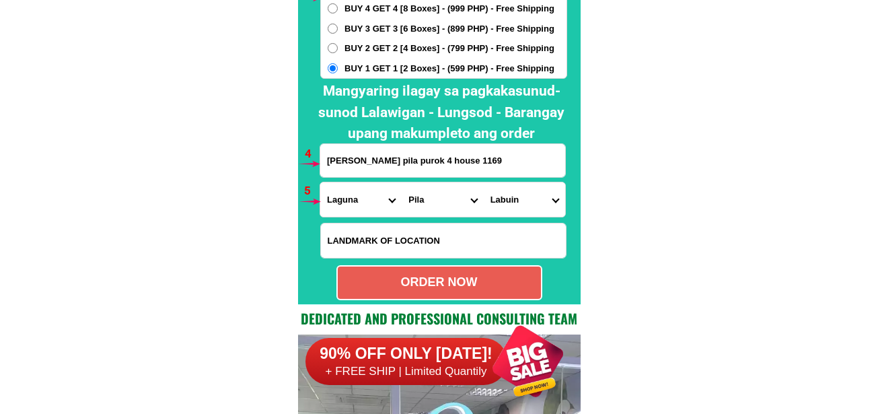
click at [466, 288] on div "ORDER NOW" at bounding box center [439, 282] width 203 height 18
radio input "true"
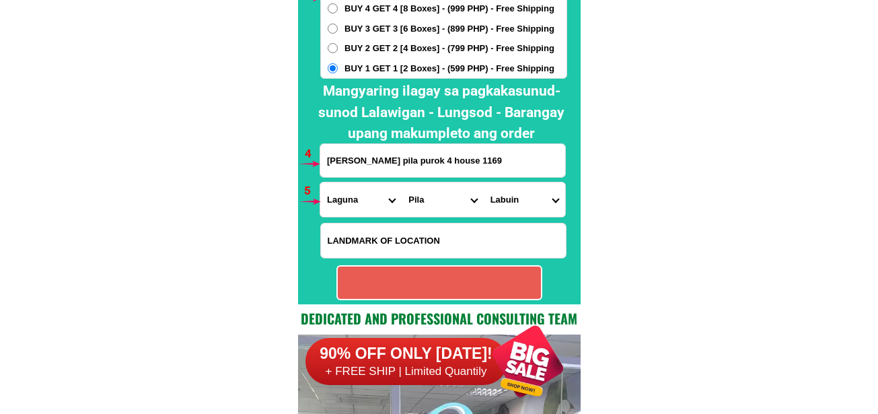
radio input "true"
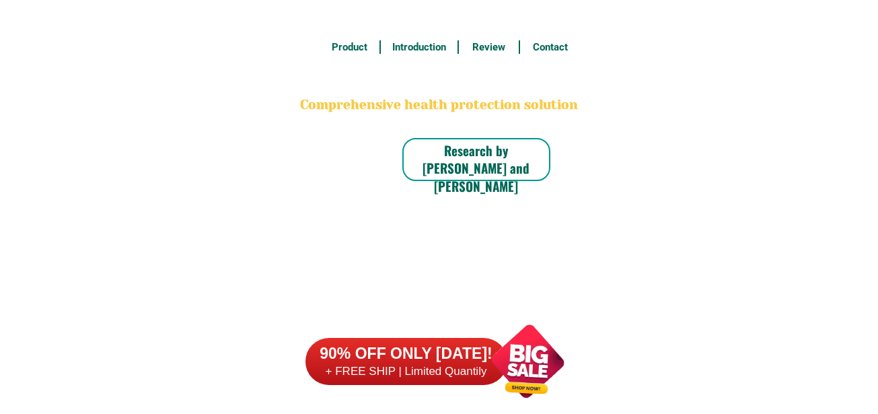
scroll to position [10101, 0]
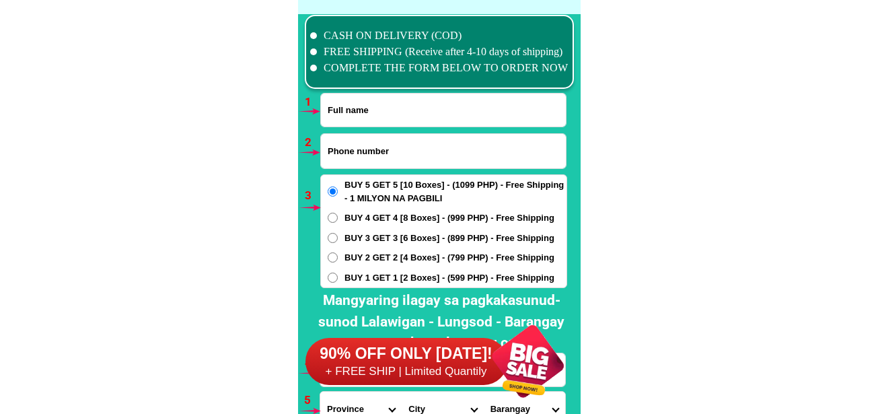
scroll to position [9899, 0]
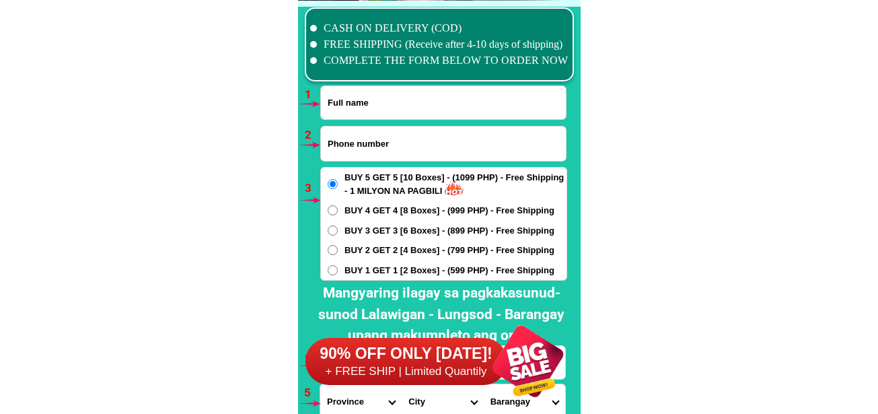
click at [420, 133] on input "Input phone_number" at bounding box center [443, 144] width 245 height 34
paste input "[PERSON_NAME]"
type input "[PERSON_NAME]"
drag, startPoint x: 413, startPoint y: 104, endPoint x: 404, endPoint y: 108, distance: 9.6
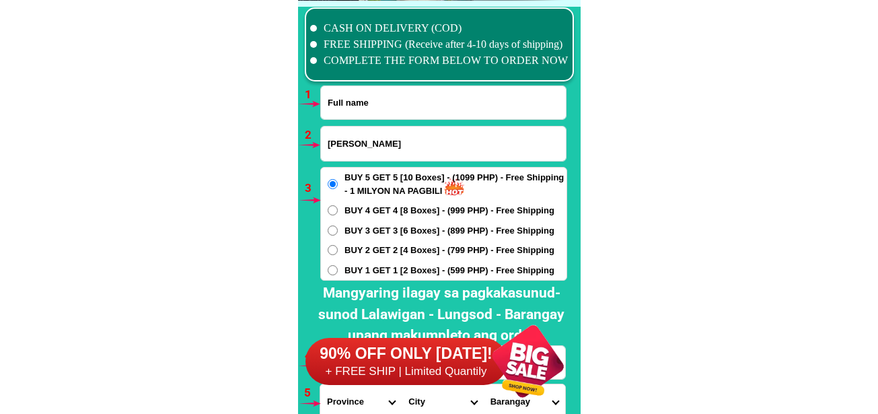
click at [413, 104] on input "Input full_name" at bounding box center [443, 102] width 245 height 33
paste input "[PERSON_NAME]"
type input "[PERSON_NAME]"
drag, startPoint x: 247, startPoint y: 213, endPoint x: 258, endPoint y: 216, distance: 11.8
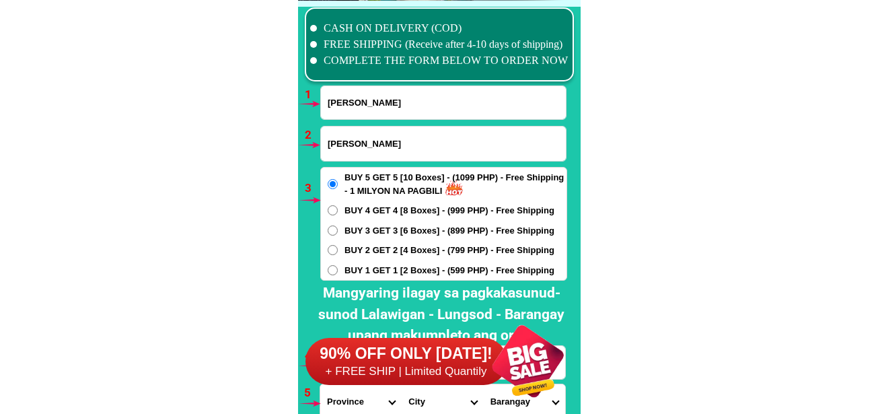
drag, startPoint x: 425, startPoint y: 142, endPoint x: 254, endPoint y: 167, distance: 172.8
paste input "09165424471"
type input "09165424471"
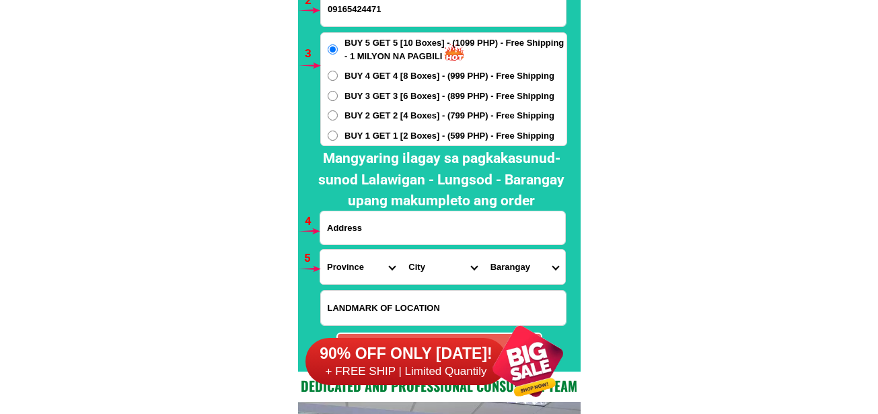
click at [387, 95] on span "BUY 3 GET 3 [6 Boxes] - (899 PHP) - Free Shipping" at bounding box center [450, 96] width 210 height 13
click at [338, 95] on input "BUY 3 GET 3 [6 Boxes] - (899 PHP) - Free Shipping" at bounding box center [333, 96] width 10 height 10
radio input "true"
click at [388, 237] on input "Input address" at bounding box center [442, 227] width 245 height 33
paste input "[PERSON_NAME] [PERSON_NAME] street canatba ville sapalibutad A C"
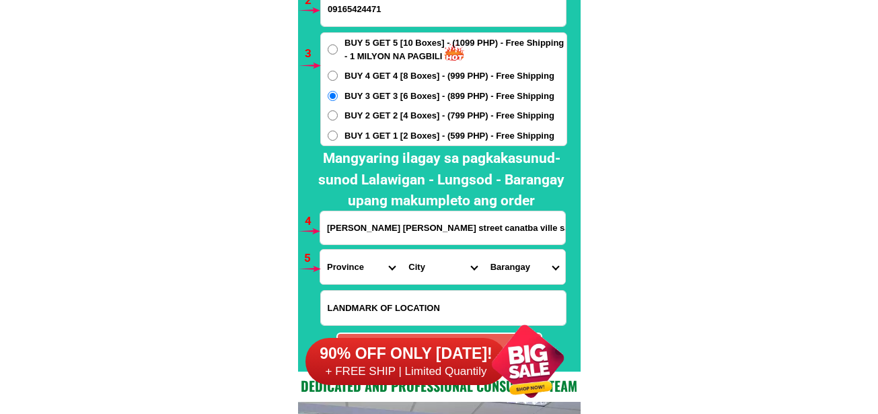
scroll to position [0, 1]
type input "[PERSON_NAME] [PERSON_NAME] street canatba ville sapalibutad A C"
click at [359, 265] on select "Province [GEOGRAPHIC_DATA] [GEOGRAPHIC_DATA][PERSON_NAME][GEOGRAPHIC_DATA][GEOG…" at bounding box center [360, 267] width 81 height 34
select select "63_779"
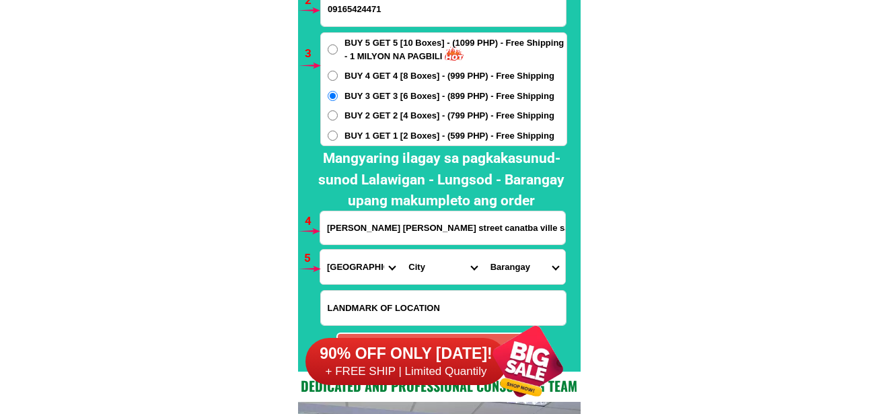
click at [320, 250] on select "Province [GEOGRAPHIC_DATA] [GEOGRAPHIC_DATA][PERSON_NAME][GEOGRAPHIC_DATA][GEOG…" at bounding box center [360, 267] width 81 height 34
click at [447, 268] on select "City Angeles-city Apalit Arayat Bacolor Candaba Floridablanca Guagua Lubao Maba…" at bounding box center [442, 267] width 81 height 34
select select "63_7799308"
click at [402, 250] on select "City Angeles-city Apalit Arayat Bacolor Candaba Floridablanca Guagua Lubao Maba…" at bounding box center [442, 267] width 81 height 34
click at [537, 278] on select "Barangay Agapito del rosario Amsic Anunas Balibago Capaya Claro m. recto Cuayan…" at bounding box center [524, 267] width 81 height 34
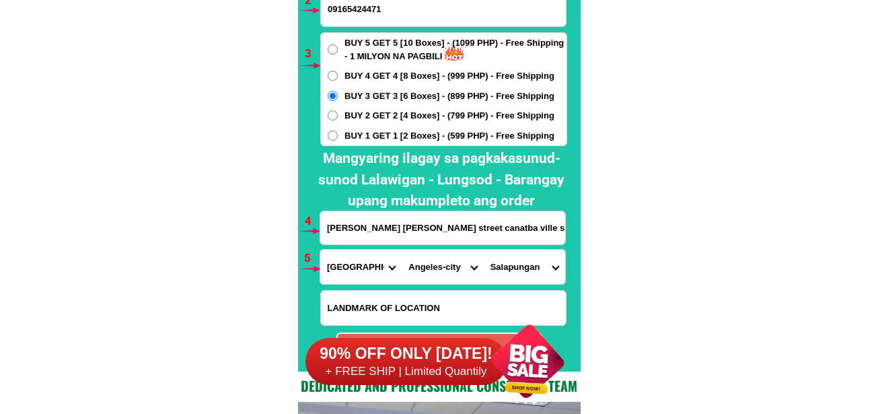
drag, startPoint x: 676, startPoint y: 124, endPoint x: 617, endPoint y: 55, distance: 91.2
drag, startPoint x: 521, startPoint y: 270, endPoint x: 526, endPoint y: 254, distance: 16.2
click at [520, 269] on select "Barangay Agapito del rosario Amsic Anunas Balibago Capaya Claro m. recto Cuayan…" at bounding box center [524, 267] width 81 height 34
select select "63_779930828960"
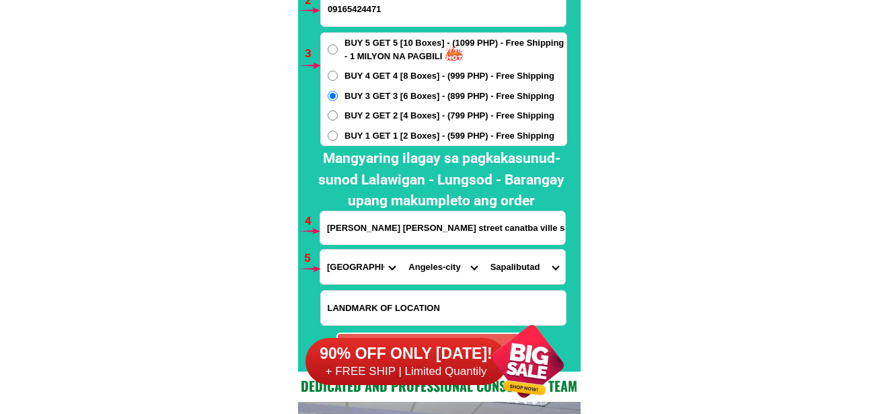
click at [484, 250] on select "Barangay Agapito del rosario Amsic Anunas Balibago Capaya Claro m. recto Cuayan…" at bounding box center [524, 267] width 81 height 34
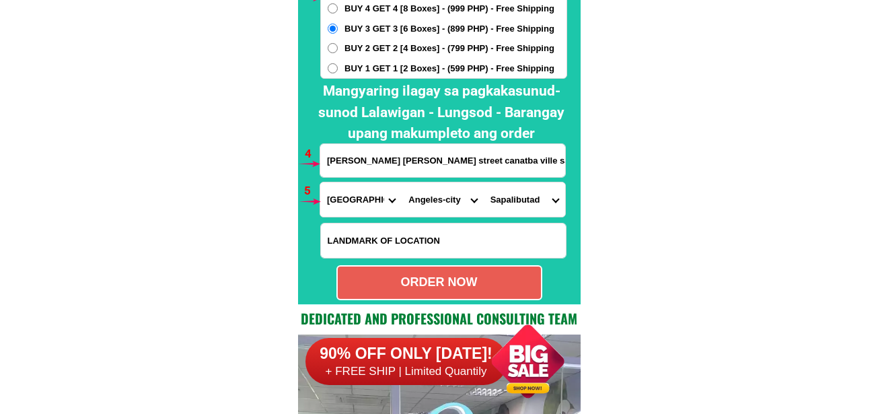
click at [486, 279] on div "ORDER NOW" at bounding box center [439, 282] width 203 height 18
radio input "true"
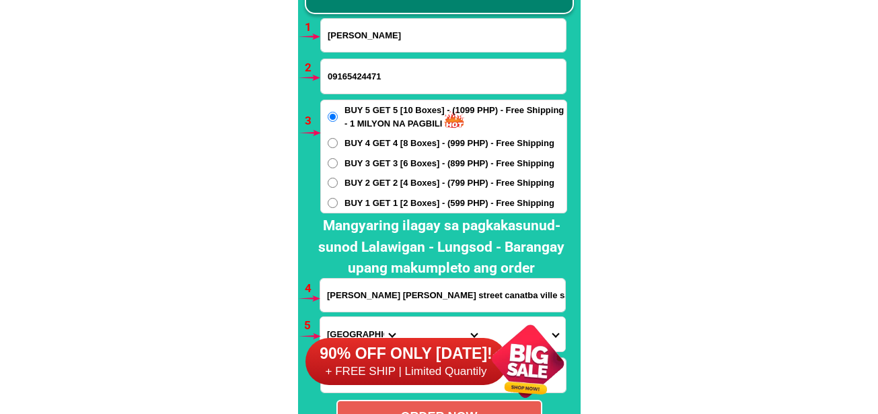
click at [384, 33] on input "Josefina Madulid" at bounding box center [443, 35] width 245 height 33
paste input "Cesar Vargas"
type input "Cesar Vargas"
click at [351, 75] on input "09165424471" at bounding box center [443, 76] width 245 height 34
paste input "09493059884"
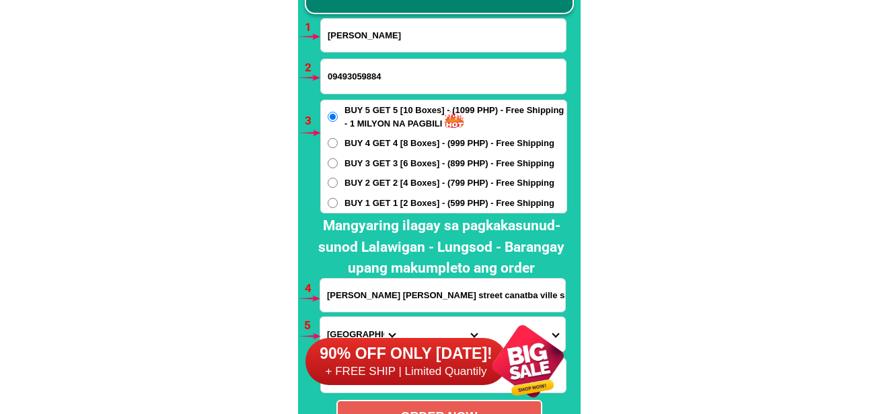
type input "09493059884"
click at [372, 145] on span "BUY 4 GET 4 [8 Boxes] - (999 PHP) - Free Shipping" at bounding box center [450, 143] width 210 height 13
click at [338, 145] on input "BUY 4 GET 4 [8 Boxes] - (999 PHP) - Free Shipping" at bounding box center [333, 143] width 10 height 10
radio input "true"
click at [406, 305] on input "josefina madulid rose street canatba ville sapalibutad A C" at bounding box center [442, 295] width 245 height 33
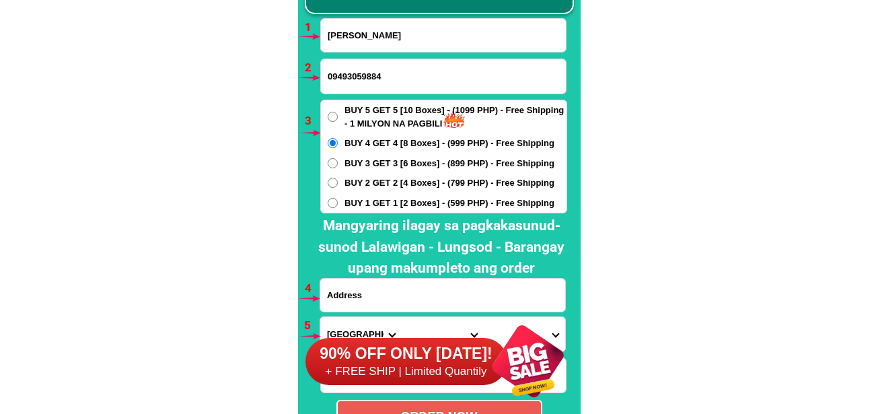
paste input "B. Rodriguez ext. Cebu City Brgy. Sambag 2 in front of tb Pavilion"
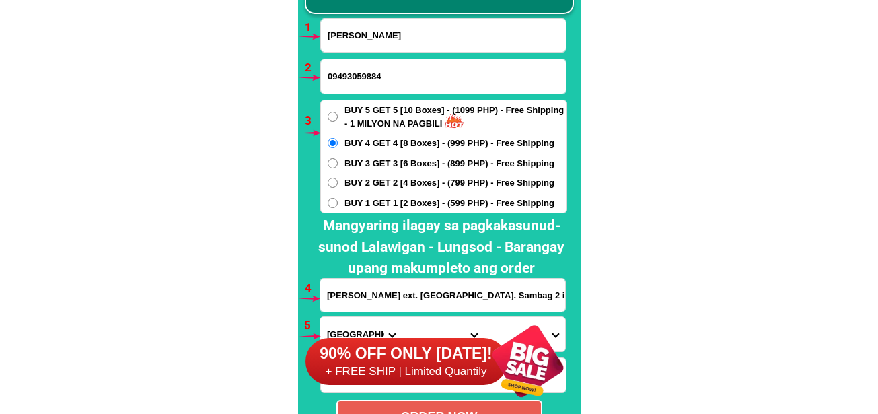
scroll to position [0, 34]
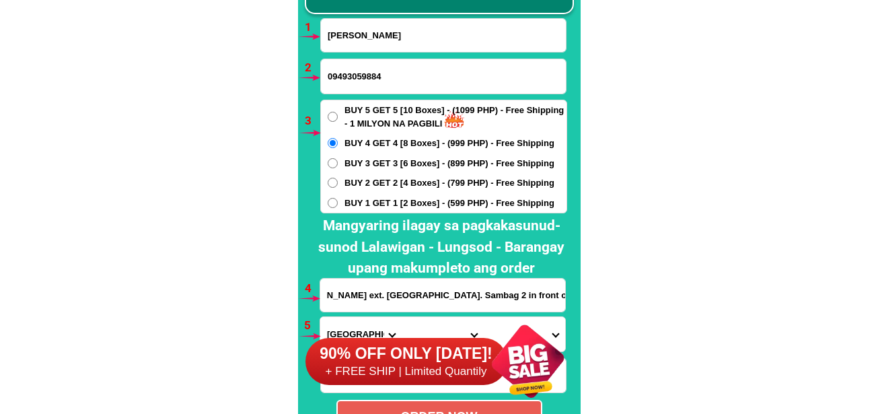
type input "B. Rodriguez ext. Cebu City Brgy. Sambag 2 in front of tb Pavilion"
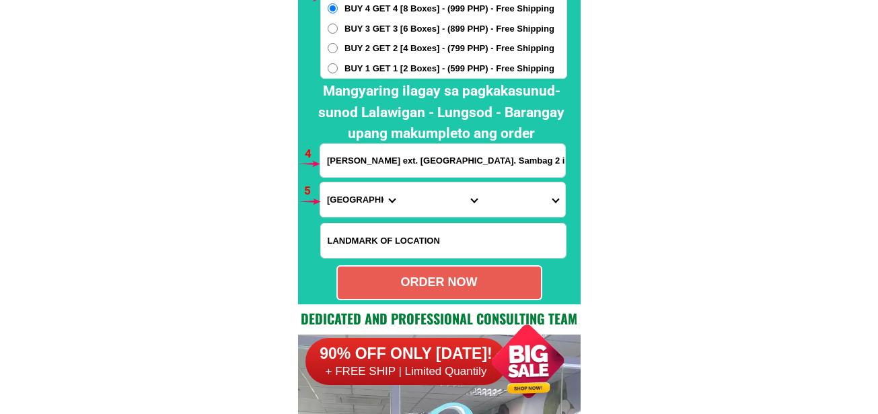
click at [340, 202] on select "Province [GEOGRAPHIC_DATA] [GEOGRAPHIC_DATA][PERSON_NAME][GEOGRAPHIC_DATA][GEOG…" at bounding box center [360, 199] width 81 height 34
select select "63_8"
click at [320, 182] on select "Province [GEOGRAPHIC_DATA] [GEOGRAPHIC_DATA][PERSON_NAME][GEOGRAPHIC_DATA][GEOG…" at bounding box center [360, 199] width 81 height 34
drag, startPoint x: 426, startPoint y: 195, endPoint x: 429, endPoint y: 184, distance: 11.3
click at [426, 195] on select "City Alcoy Aloguinsan Argao Asturias Badian Balamban Bantayan Barili Bogo-city …" at bounding box center [442, 199] width 81 height 34
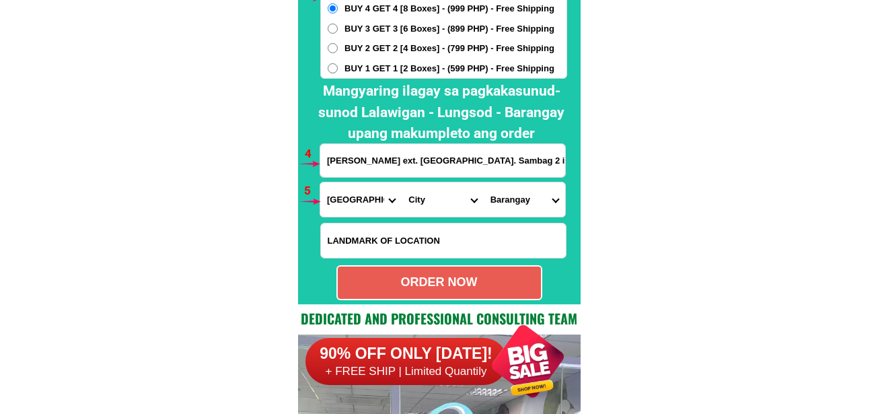
select select "63_865"
click at [402, 182] on select "City Alcoy Aloguinsan Argao Asturias Badian Balamban Bantayan Barili Bogo-city …" at bounding box center [442, 199] width 81 height 34
drag, startPoint x: 510, startPoint y: 202, endPoint x: 510, endPoint y: 183, distance: 18.8
click at [510, 201] on select "Barangay Adlaon Agsungot Apas Babag Bacayan Banilad Basak pardo Basak san nicol…" at bounding box center [524, 199] width 81 height 34
select select "63_8653417"
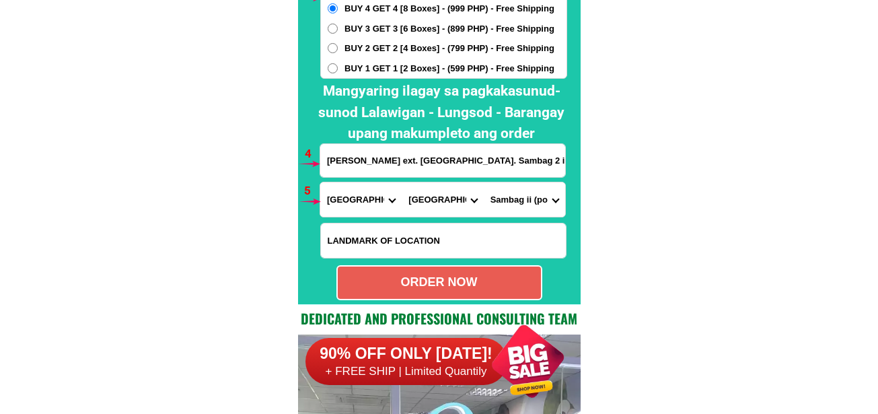
click at [484, 182] on select "Barangay Adlaon Agsungot Apas Babag Bacayan Banilad Basak pardo Basak san nicol…" at bounding box center [524, 199] width 81 height 34
click at [458, 273] on div "ORDER NOW" at bounding box center [440, 282] width 206 height 35
radio input "true"
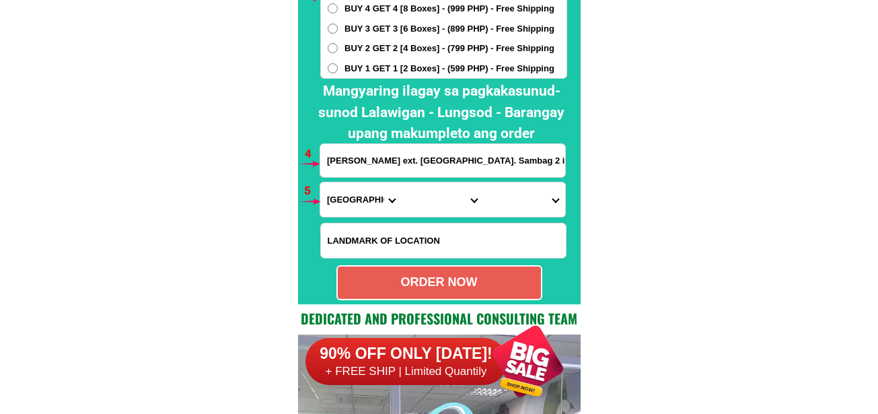
scroll to position [9899, 0]
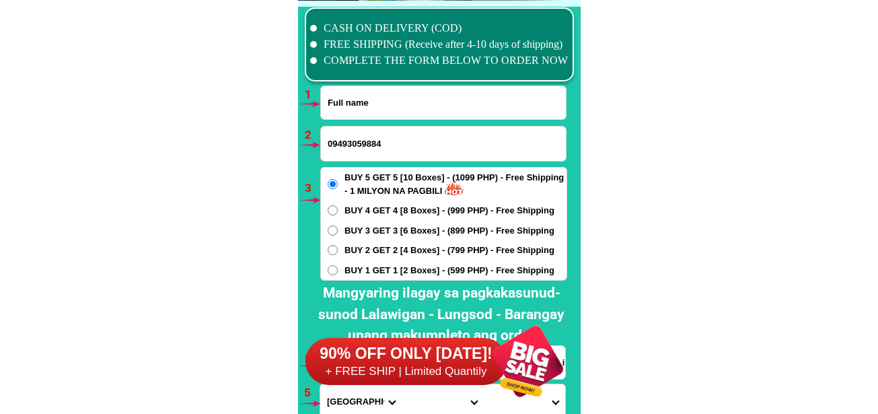
click at [372, 102] on input "Input full_name" at bounding box center [443, 102] width 245 height 33
paste input "Antonio Taparan Jr."
type input "Antonio Taparan Jr."
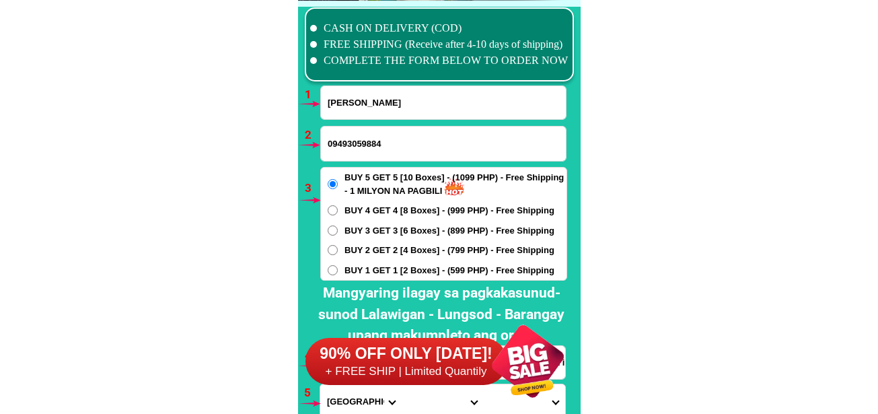
click at [388, 137] on input "09493059884" at bounding box center [443, 144] width 245 height 34
paste input "09361686010"
type input "09361686010"
click at [346, 276] on span "BUY 1 GET 1 [2 Boxes] - (599 PHP) - Free Shipping" at bounding box center [450, 270] width 210 height 13
click at [338, 275] on input "BUY 1 GET 1 [2 Boxes] - (599 PHP) - Free Shipping" at bounding box center [333, 270] width 10 height 10
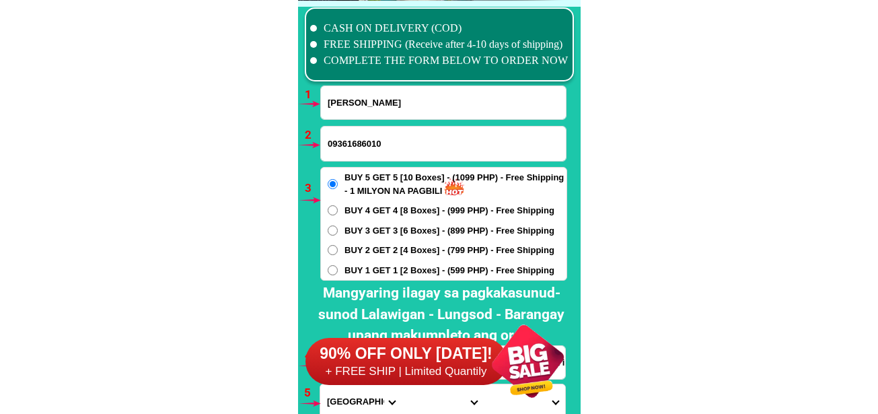
radio input "true"
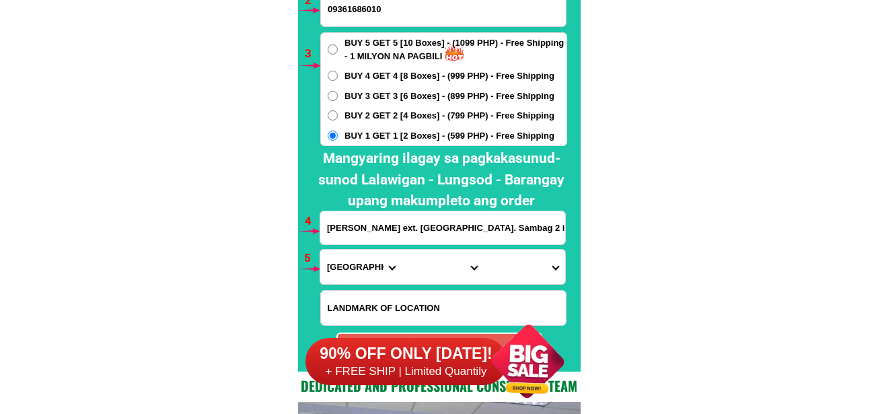
click at [366, 212] on input "B. Rodriguez ext. Cebu City Brgy. Sambag 2 in front of tb Pavilion" at bounding box center [442, 227] width 245 height 33
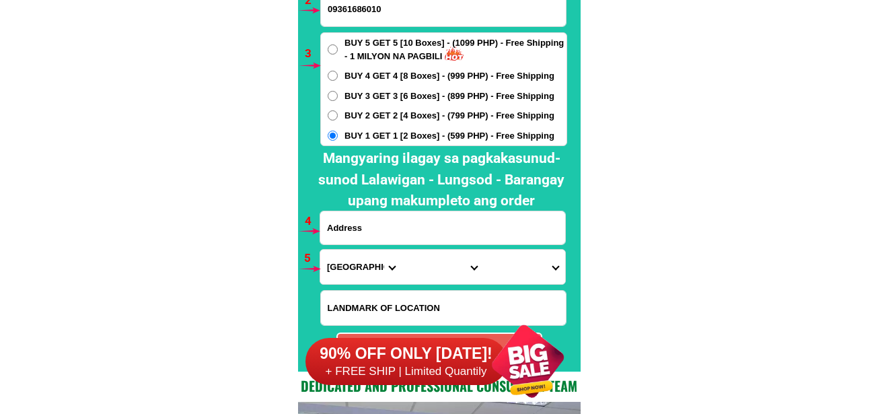
paste input "ko,porok 3 Barangay LIiavac ReaLQuezon"
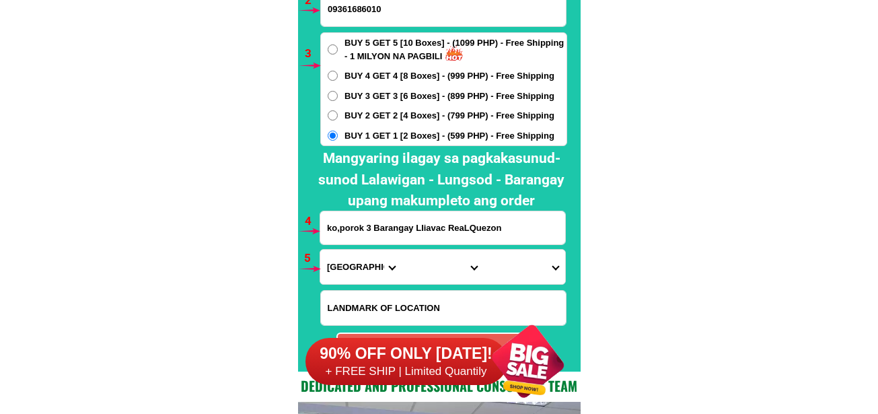
type input "ko,porok 3 Barangay LIiavac ReaLQuezon"
drag, startPoint x: 336, startPoint y: 271, endPoint x: 348, endPoint y: 250, distance: 24.1
click at [336, 271] on select "Province [GEOGRAPHIC_DATA] [GEOGRAPHIC_DATA][PERSON_NAME][GEOGRAPHIC_DATA][GEOG…" at bounding box center [360, 267] width 81 height 34
select select "63_397"
click at [320, 250] on select "Province [GEOGRAPHIC_DATA] [GEOGRAPHIC_DATA][PERSON_NAME][GEOGRAPHIC_DATA][GEOG…" at bounding box center [360, 267] width 81 height 34
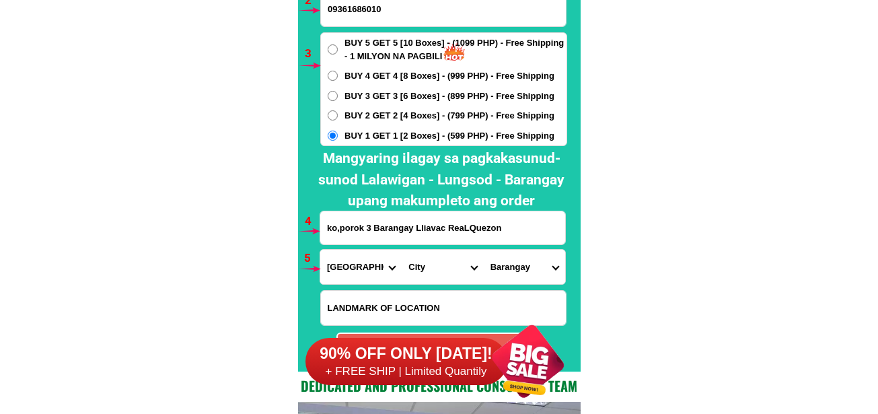
click at [425, 270] on select "City Agdangan Alabat Atimonan Burdeos Calauag Catanauan General-nakar Guinayang…" at bounding box center [442, 267] width 81 height 34
select select "63_397587"
click at [402, 250] on select "City Agdangan Alabat Atimonan Burdeos Calauag Catanauan General-nakar Guinayang…" at bounding box center [442, 267] width 81 height 34
drag, startPoint x: 523, startPoint y: 269, endPoint x: 523, endPoint y: 253, distance: 15.5
click at [523, 269] on select "Barangay Bagong silang Capalong Cawayan Kiloloran Llavac Lubayat Malapad Marago…" at bounding box center [524, 267] width 81 height 34
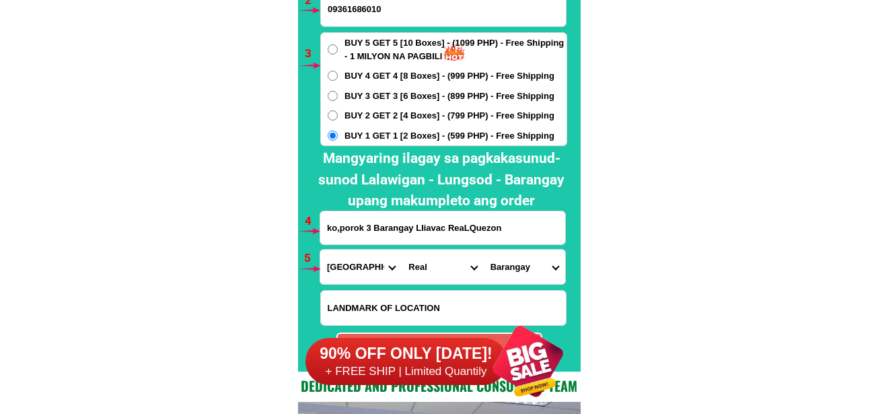
select select "63_3975876070"
click at [484, 250] on select "Barangay Bagong silang Capalong Cawayan Kiloloran Llavac Lubayat Malapad Marago…" at bounding box center [524, 267] width 81 height 34
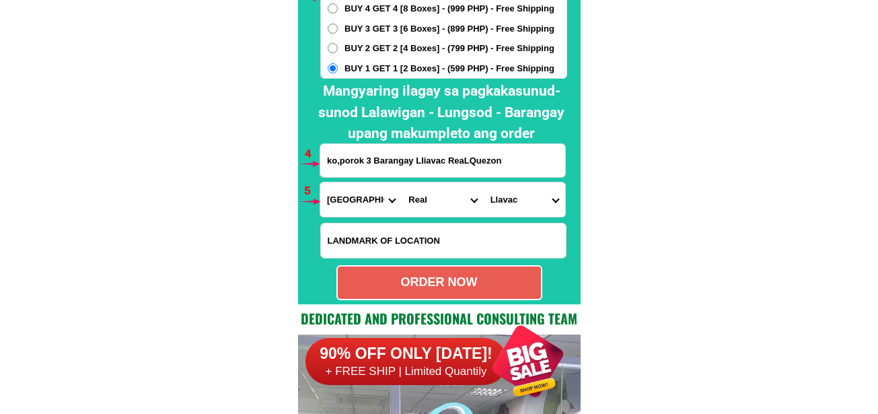
click at [437, 285] on div "ORDER NOW" at bounding box center [439, 282] width 203 height 18
radio input "true"
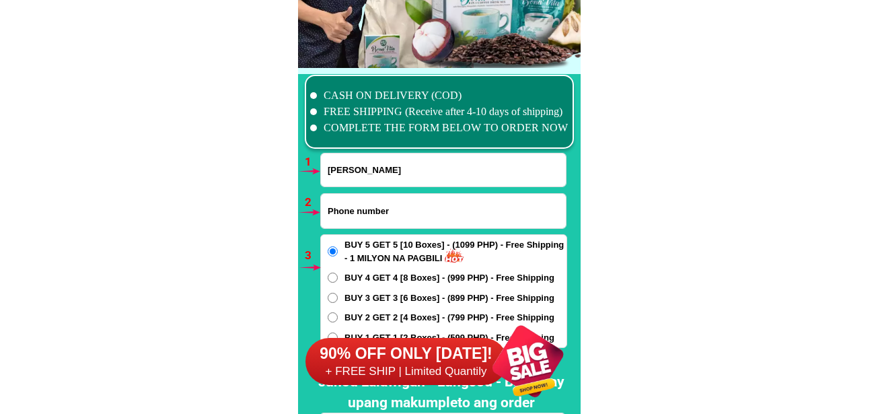
click at [357, 219] on input "Input phone_number" at bounding box center [443, 211] width 245 height 34
paste input "09467083825"
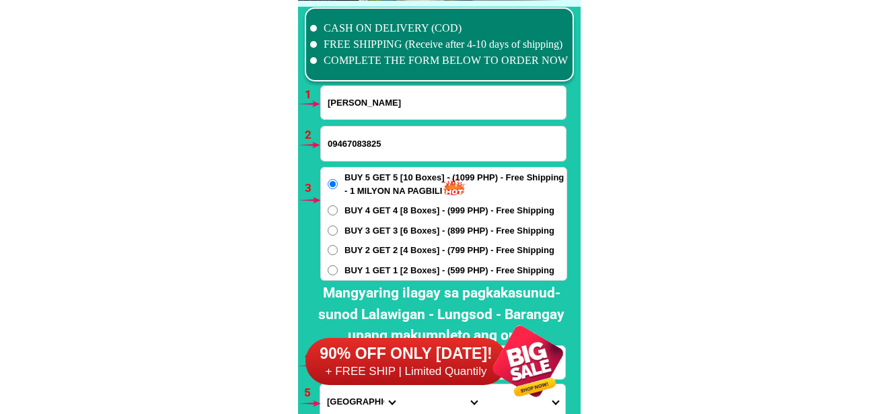
type input "09467083825"
click at [357, 273] on span "BUY 1 GET 1 [2 Boxes] - (599 PHP) - Free Shipping" at bounding box center [450, 270] width 210 height 13
click at [338, 273] on input "BUY 1 GET 1 [2 Boxes] - (599 PHP) - Free Shipping" at bounding box center [333, 270] width 10 height 10
radio input "true"
click at [365, 105] on input "Antonio Taparan Jr." at bounding box center [443, 102] width 245 height 33
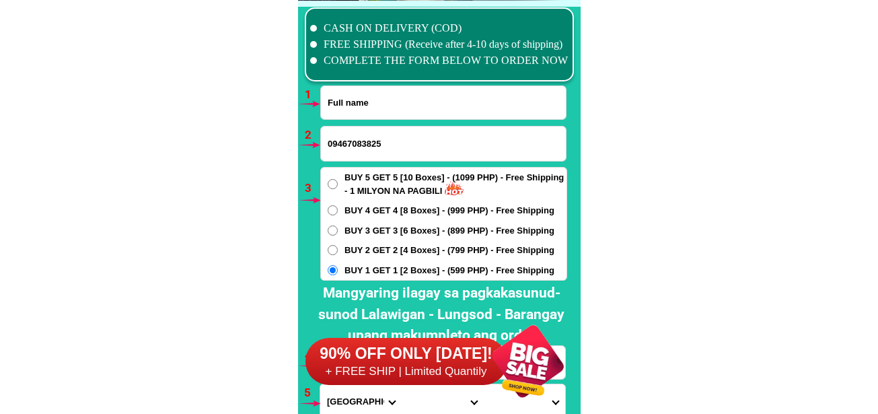
paste input "Jay-Ar Rufon"
type input "Jay-Ar Rufon"
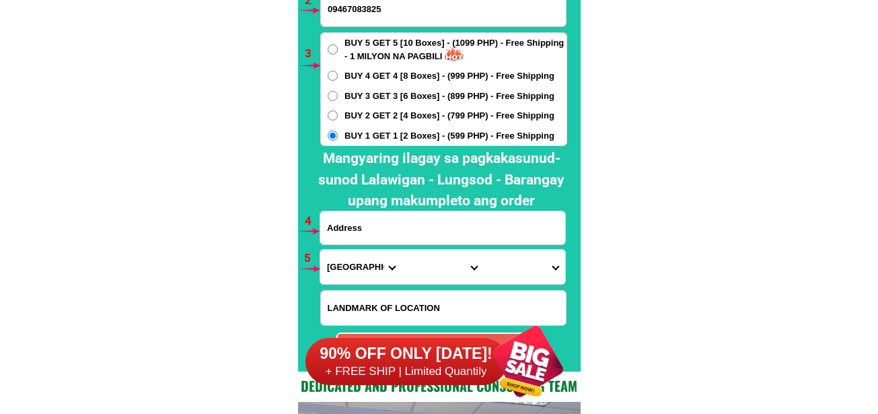
click at [377, 234] on input "Input address" at bounding box center [442, 227] width 245 height 33
paste input "brgy sta felomena sn pblo city purok 7.bago dumating ng maria pass"
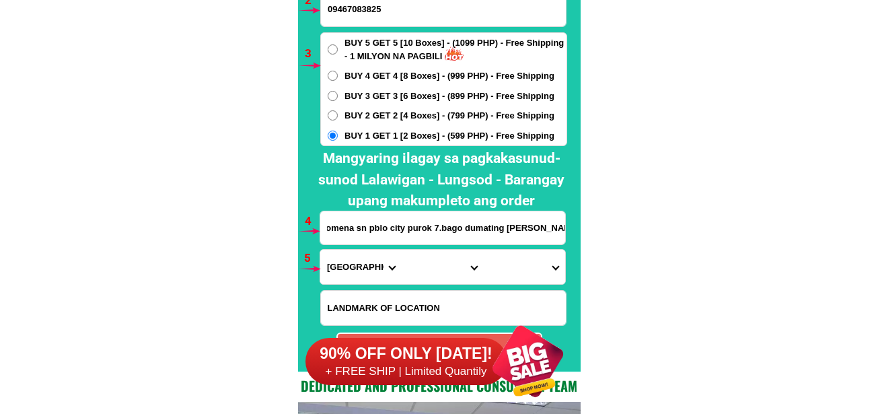
type input "brgy sta felomena sn pblo city purok 7.bago dumating ng maria pass"
click at [361, 273] on select "Province [GEOGRAPHIC_DATA] [GEOGRAPHIC_DATA][PERSON_NAME][GEOGRAPHIC_DATA][GEOG…" at bounding box center [360, 267] width 81 height 34
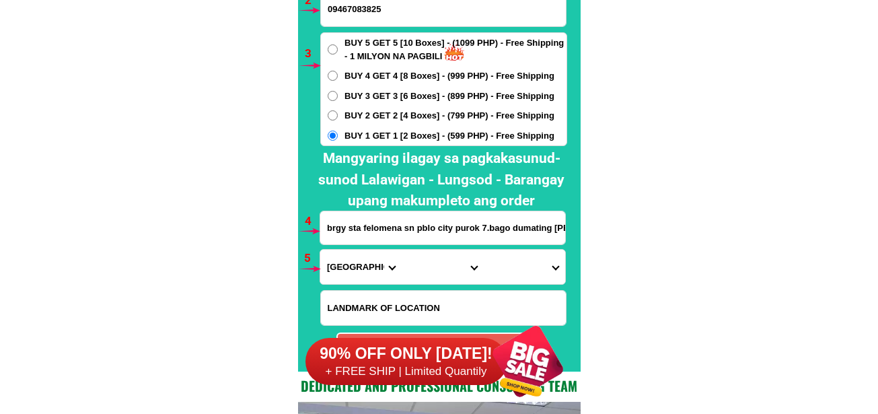
select select "63_427"
click at [320, 250] on select "Province [GEOGRAPHIC_DATA] [GEOGRAPHIC_DATA][PERSON_NAME][GEOGRAPHIC_DATA][GEOG…" at bounding box center [360, 267] width 81 height 34
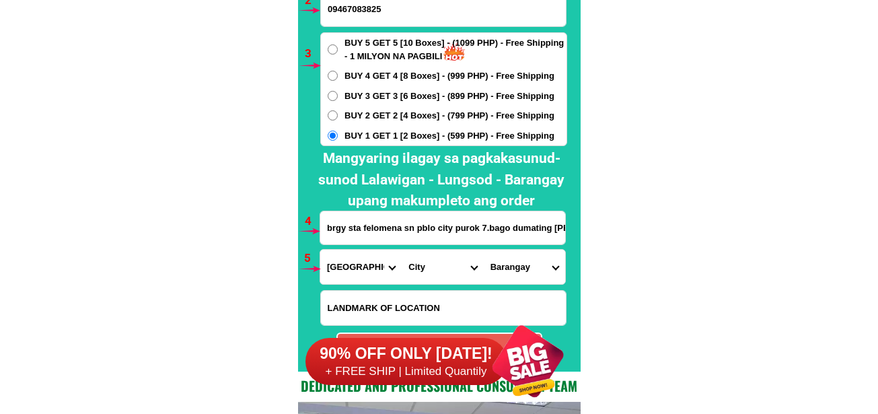
click at [440, 272] on select "City Bayog Dimataling Dinas Dumalinao Dumingag Guipos Josefina Kumalarang Laban…" at bounding box center [442, 267] width 81 height 34
select select "63_4273025"
click at [402, 250] on select "City Bayog Dimataling Dinas Dumalinao Dumingag Guipos Josefina Kumalarang Laban…" at bounding box center [442, 267] width 81 height 34
drag, startPoint x: 511, startPoint y: 272, endPoint x: 521, endPoint y: 251, distance: 23.2
click at [511, 272] on select "Barangay Bag-ong misamis Bubual Buton Culasian Daplayan Kalilangan Kapamanok Ko…" at bounding box center [524, 267] width 81 height 34
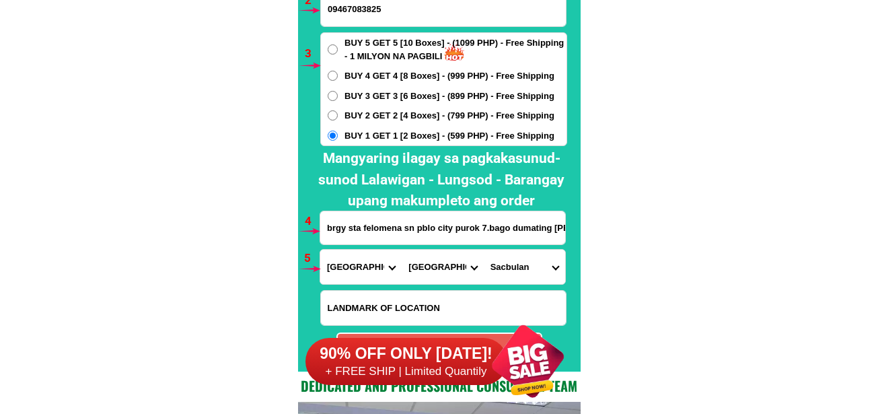
click at [441, 274] on select "City Bayog Dimataling Dinas Dumalinao Dumingag Guipos Josefina Kumalarang Laban…" at bounding box center [442, 267] width 81 height 34
click at [402, 250] on select "City Bayog Dimataling Dinas Dumalinao Dumingag Guipos Josefina Kumalarang Laban…" at bounding box center [442, 267] width 81 height 34
click at [346, 273] on select "Province [GEOGRAPHIC_DATA] [GEOGRAPHIC_DATA][PERSON_NAME][GEOGRAPHIC_DATA][GEOG…" at bounding box center [360, 267] width 81 height 34
click at [436, 264] on select "City Bayog Dimataling Dinas Dumalinao Dumingag Guipos Josefina Kumalarang Laban…" at bounding box center [442, 267] width 81 height 34
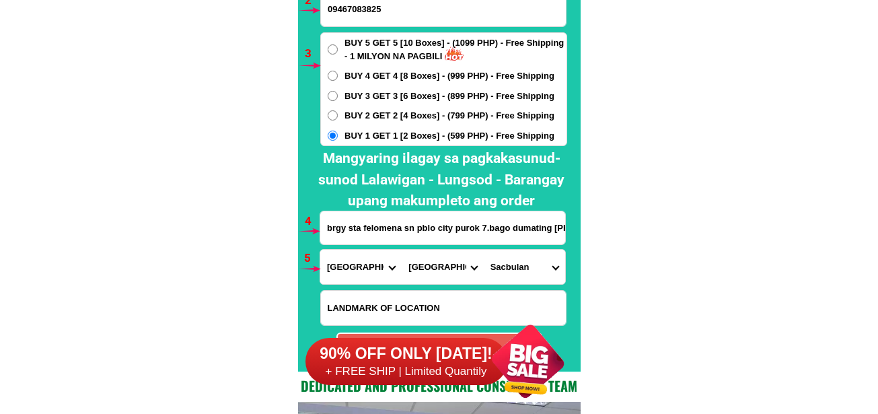
click at [497, 263] on select "Barangay Bag-ong misamis Bubual Buton Culasian Daplayan Kalilangan Kapamanok Ko…" at bounding box center [524, 267] width 81 height 34
drag, startPoint x: 714, startPoint y: 125, endPoint x: 636, endPoint y: 3, distance: 144.7
click at [512, 275] on select "Barangay Bag-ong misamis Bubual Buton Culasian Daplayan Kalilangan Kapamanok Ko…" at bounding box center [524, 267] width 81 height 34
drag, startPoint x: 530, startPoint y: 273, endPoint x: 531, endPoint y: 253, distance: 20.2
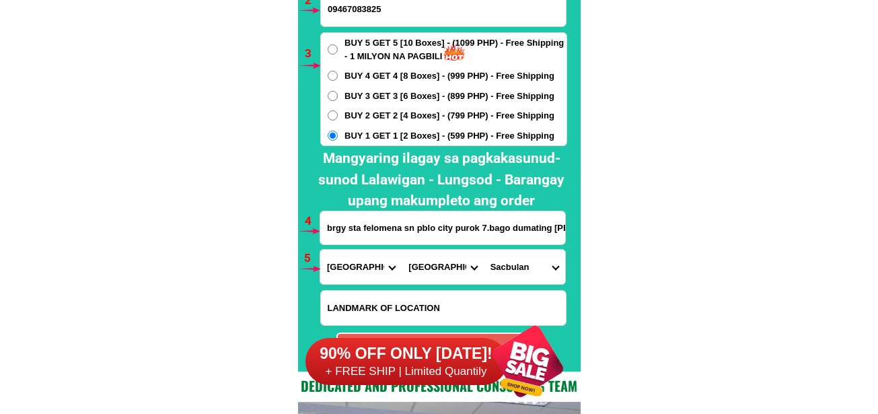
click at [530, 273] on select "Barangay Bag-ong misamis Bubual Buton Culasian Daplayan Kalilangan Kapamanok Ko…" at bounding box center [524, 267] width 81 height 34
click at [508, 271] on select "Barangay Bag-ong misamis Bubual Buton Culasian Daplayan Kalilangan Kapamanok Ko…" at bounding box center [524, 267] width 81 height 34
select select "63_42730253555"
click at [484, 250] on select "Barangay Bag-ong misamis Bubual Buton Culasian Daplayan Kalilangan Kapamanok Ko…" at bounding box center [524, 267] width 81 height 34
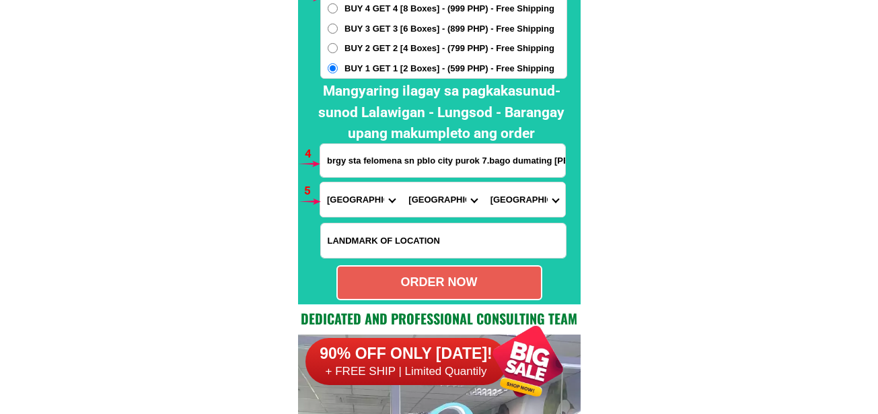
click at [483, 286] on div "ORDER NOW" at bounding box center [439, 282] width 203 height 18
radio input "true"
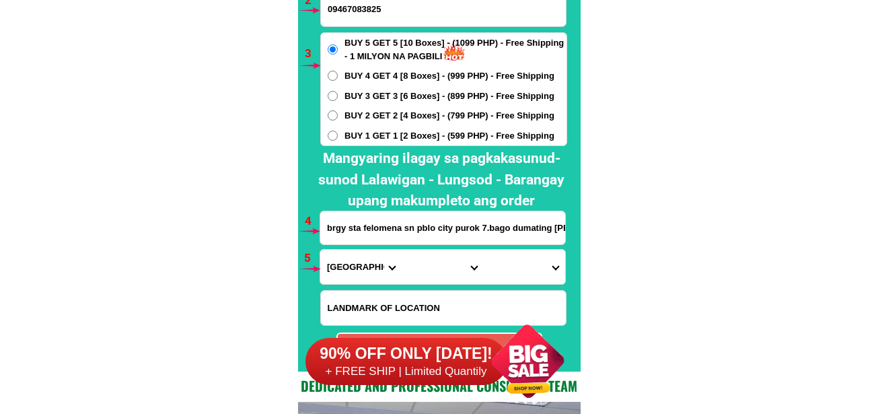
scroll to position [9966, 0]
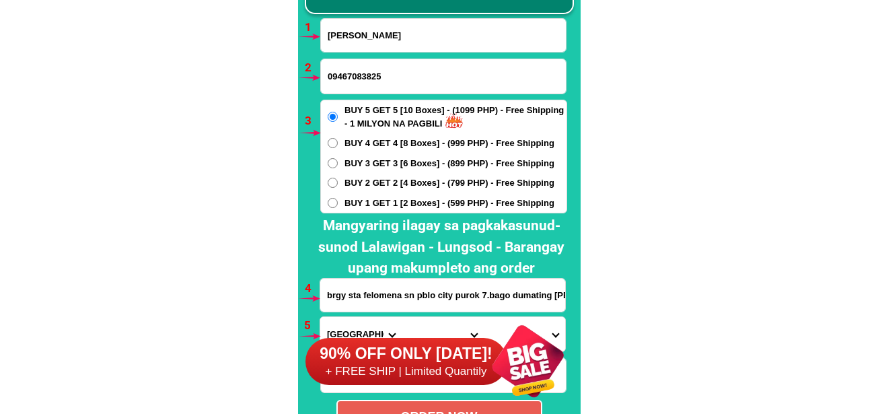
click at [400, 29] on input "Jay-Ar Rufon" at bounding box center [443, 35] width 245 height 33
paste input "Thelma Ombao Rosa"
type input "Thelma Ombao Rosa"
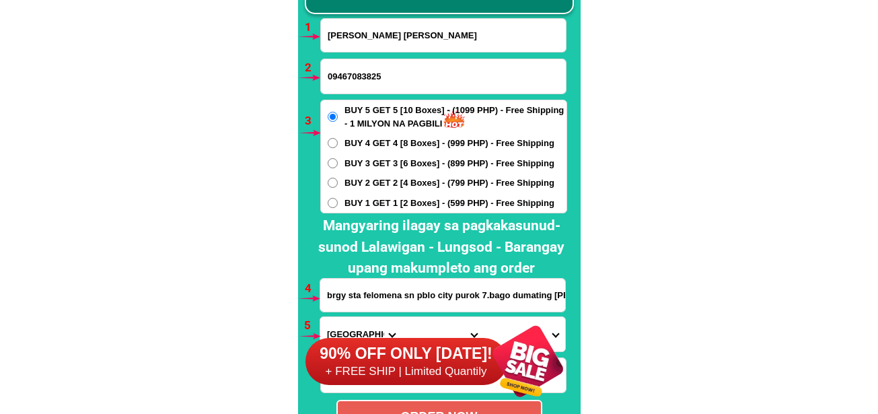
click at [391, 67] on input "09467083825" at bounding box center [443, 76] width 245 height 34
paste input "0926 022 7650"
click at [368, 84] on input "0926 022 7650" at bounding box center [443, 76] width 245 height 34
click at [349, 79] on input "0926 0227650" at bounding box center [443, 76] width 245 height 34
type input "09260227650"
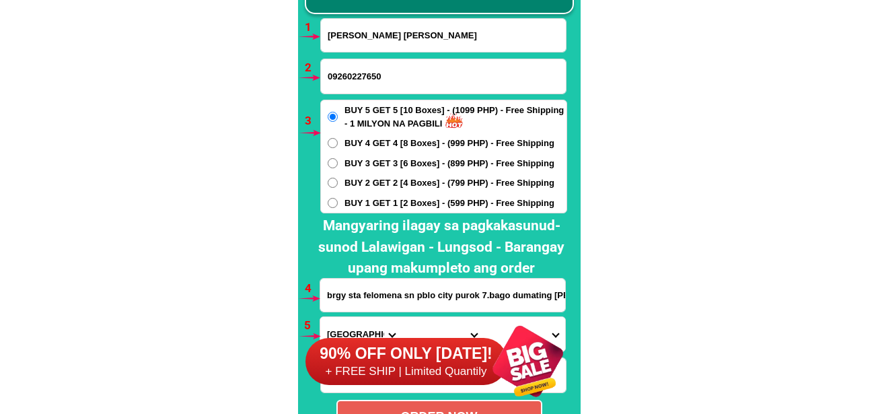
click at [373, 186] on span "BUY 2 GET 2 [4 Boxes] - (799 PHP) - Free Shipping" at bounding box center [450, 182] width 210 height 13
click at [338, 186] on input "BUY 2 GET 2 [4 Boxes] - (799 PHP) - Free Shipping" at bounding box center [333, 183] width 10 height 10
radio input "true"
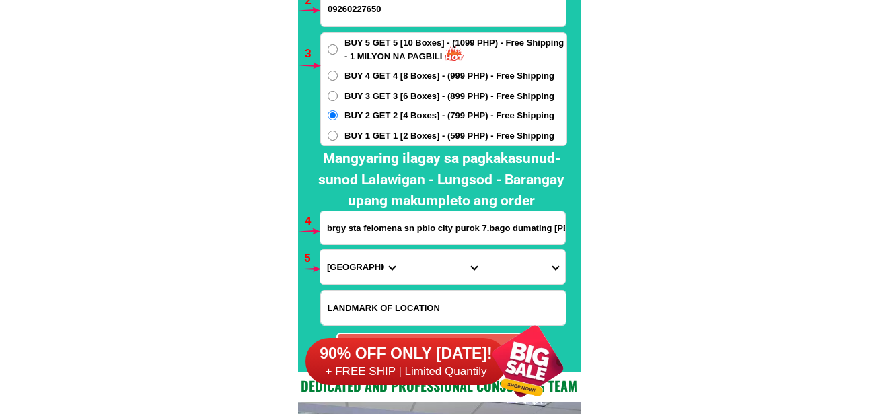
click at [430, 223] on input "brgy sta felomena sn pblo city purok 7.bago dumating ng maria pass" at bounding box center [442, 227] width 245 height 33
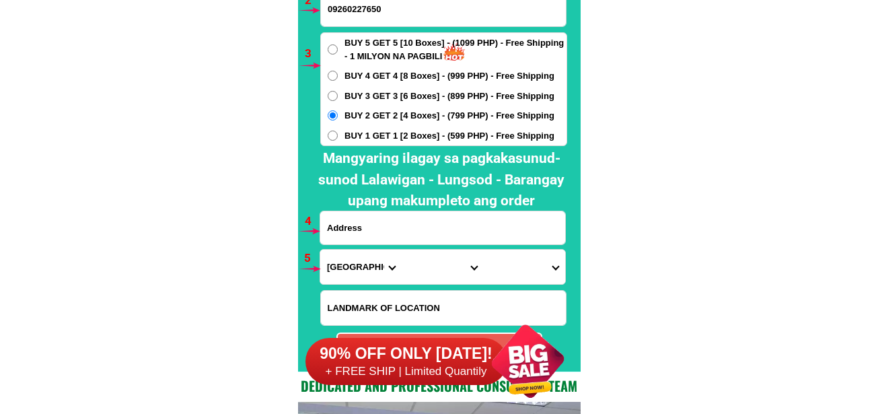
paste input "purok 4 ppa court akasya calicanto batangas city"
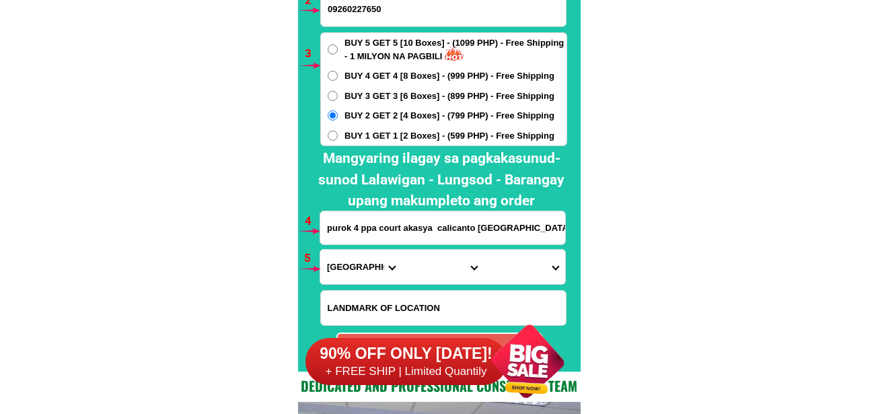
type input "purok 4 ppa court akasya calicanto batangas city"
drag, startPoint x: 368, startPoint y: 277, endPoint x: 363, endPoint y: 255, distance: 21.9
click at [367, 277] on select "Province [GEOGRAPHIC_DATA] [GEOGRAPHIC_DATA][PERSON_NAME][GEOGRAPHIC_DATA][GEOG…" at bounding box center [360, 267] width 81 height 34
select select "63_108"
click at [320, 250] on select "Province [GEOGRAPHIC_DATA] [GEOGRAPHIC_DATA][PERSON_NAME][GEOGRAPHIC_DATA][GEOG…" at bounding box center [360, 267] width 81 height 34
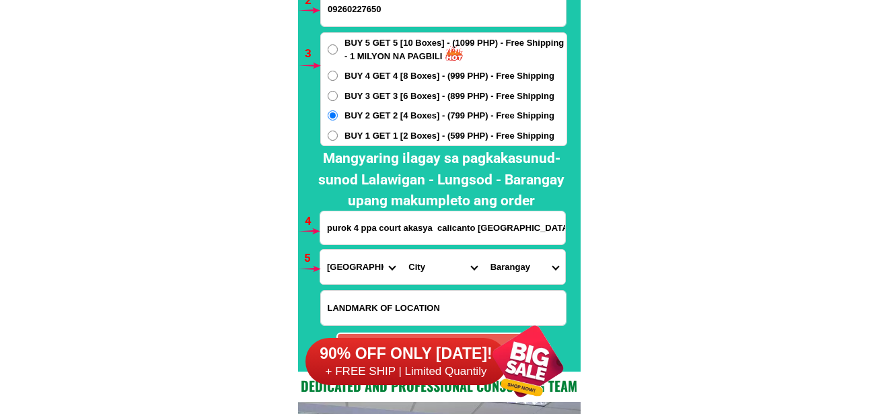
click at [423, 250] on select "City Agoncillo Alitagtag Allacapan Balayan Batangas-balete Batangas-city Batang…" at bounding box center [442, 267] width 81 height 34
select select "63_108997"
click at [402, 250] on select "City Agoncillo Alitagtag Allacapan Balayan Batangas-balete Batangas-city Batang…" at bounding box center [442, 267] width 81 height 34
drag, startPoint x: 514, startPoint y: 278, endPoint x: 515, endPoint y: 257, distance: 20.9
click at [514, 278] on select "Barangay Alangilan Balagtas Balete Banaba center Banaba ibaba Banaba kanluran B…" at bounding box center [524, 267] width 81 height 34
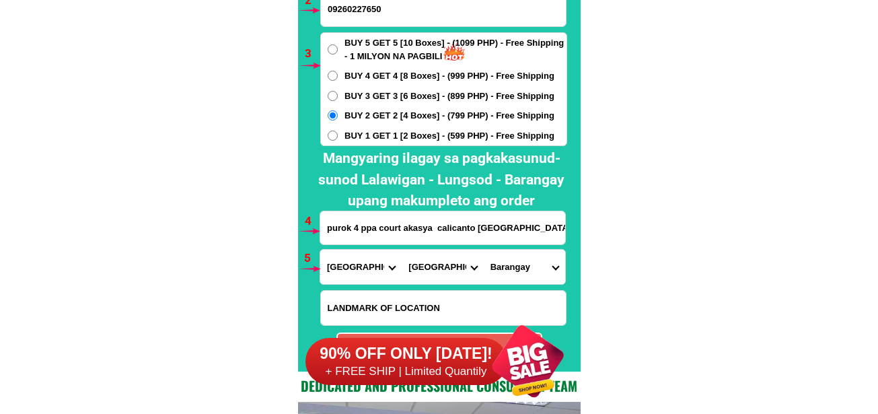
select select "63_1089971861"
click at [484, 250] on select "Barangay Alangilan Balagtas Balete Banaba center Banaba ibaba Banaba kanluran B…" at bounding box center [524, 267] width 81 height 34
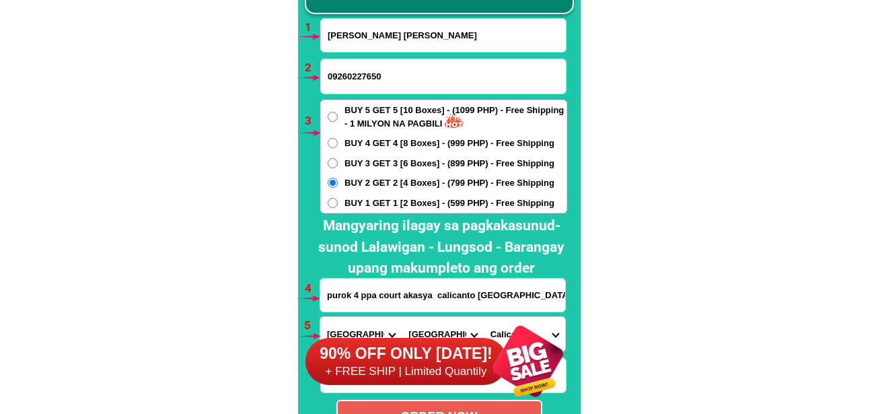
scroll to position [10101, 0]
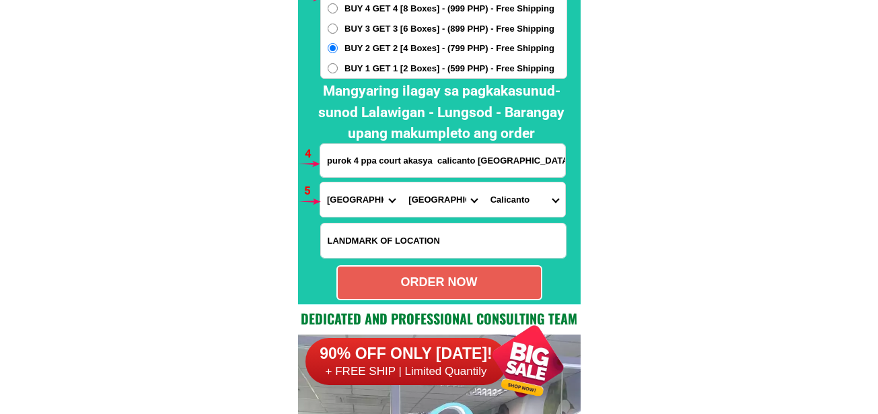
click at [469, 288] on div "ORDER NOW" at bounding box center [439, 282] width 203 height 18
radio input "true"
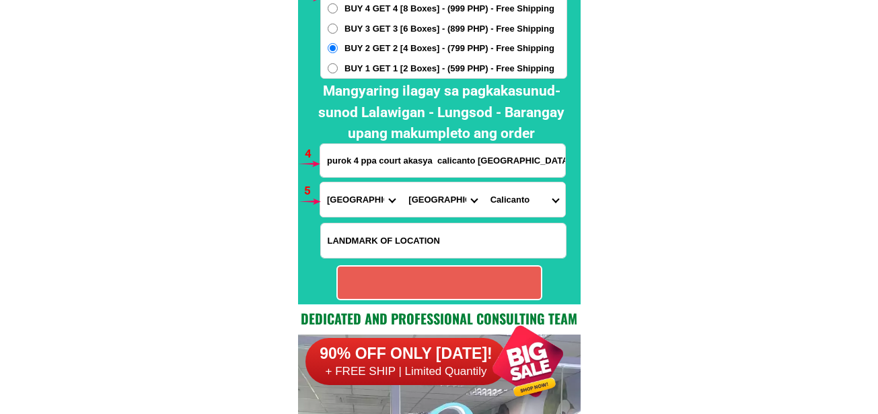
radio input "true"
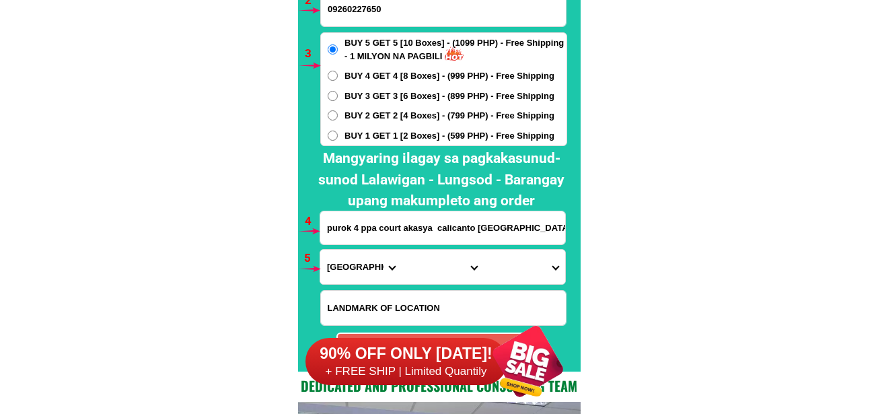
scroll to position [9966, 0]
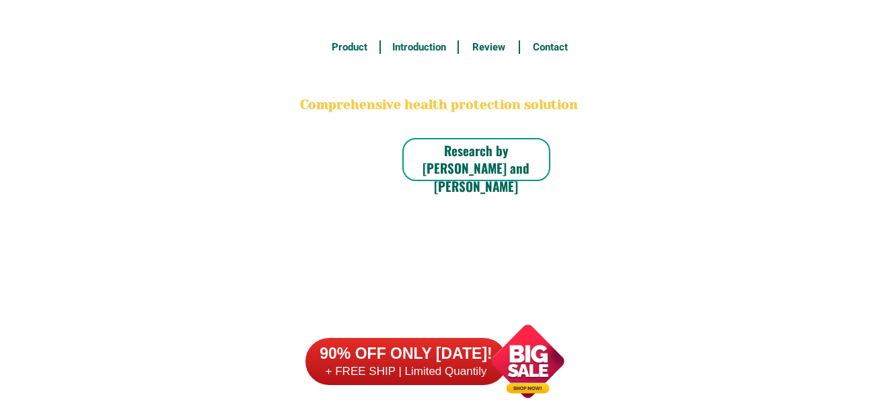
scroll to position [9966, 0]
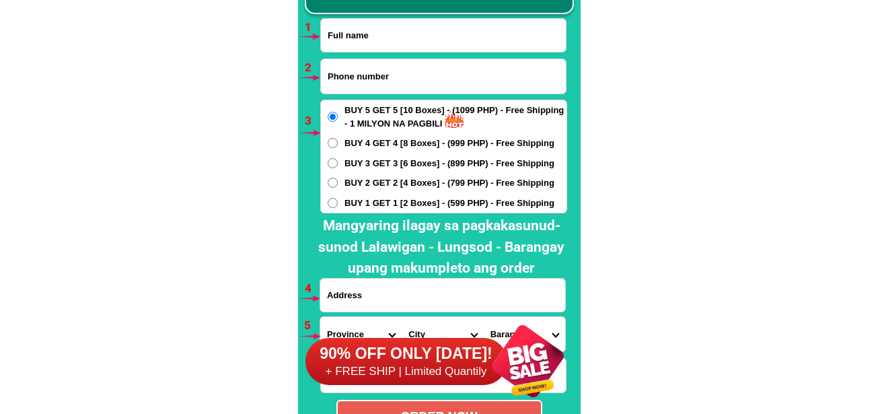
click at [411, 18] on div at bounding box center [439, 188] width 283 height 499
click at [411, 34] on input "Input full_name" at bounding box center [443, 35] width 245 height 33
paste input "Lucia Jorge Lacasad"
type input "Lucia Jorge Lacasad"
click at [381, 80] on input "Input phone_number" at bounding box center [443, 76] width 245 height 34
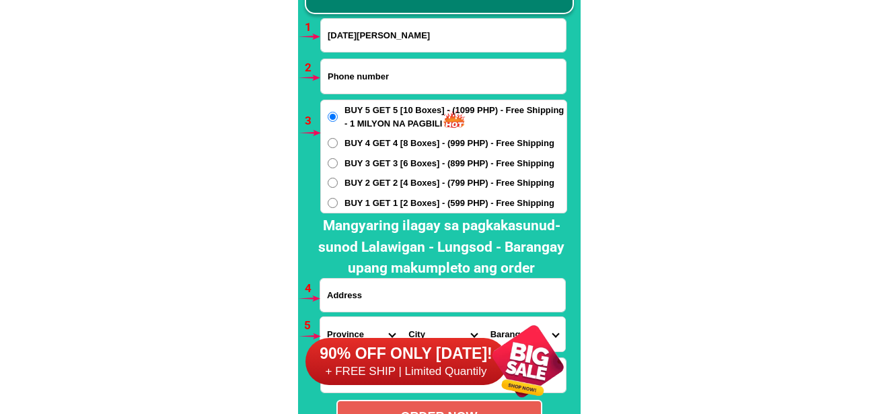
paste input "09516038560"
type input "09516038560"
click at [358, 182] on span "BUY 2 GET 2 [4 Boxes] - (799 PHP) - Free Shipping" at bounding box center [450, 182] width 210 height 13
click at [338, 182] on input "BUY 2 GET 2 [4 Boxes] - (799 PHP) - Free Shipping" at bounding box center [333, 183] width 10 height 10
radio input "true"
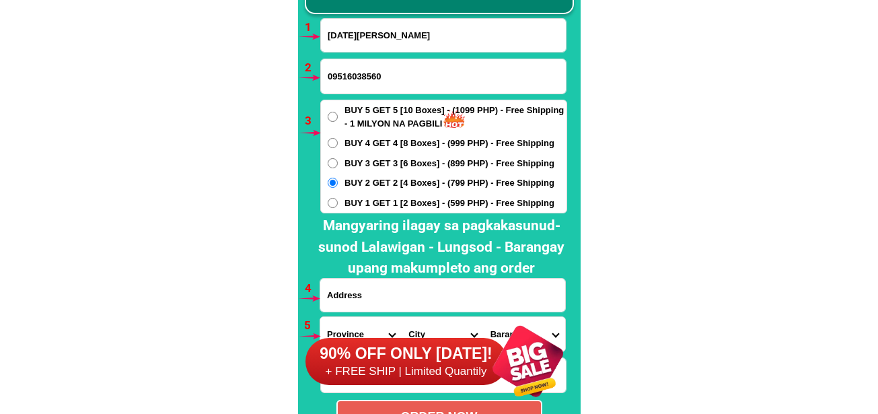
click at [358, 170] on div "BUY 5 GET 5 [10 Boxes] - (1099 PHP) - Free Shipping - 1 MILYON NA PAGBILI BUY 4…" at bounding box center [443, 157] width 247 height 114
click at [366, 161] on span "BUY 3 GET 3 [6 Boxes] - (899 PHP) - Free Shipping" at bounding box center [450, 163] width 210 height 13
click at [338, 161] on input "BUY 3 GET 3 [6 Boxes] - (899 PHP) - Free Shipping" at bounding box center [333, 163] width 10 height 10
radio input "true"
click at [427, 293] on input "Input address" at bounding box center [442, 295] width 245 height 33
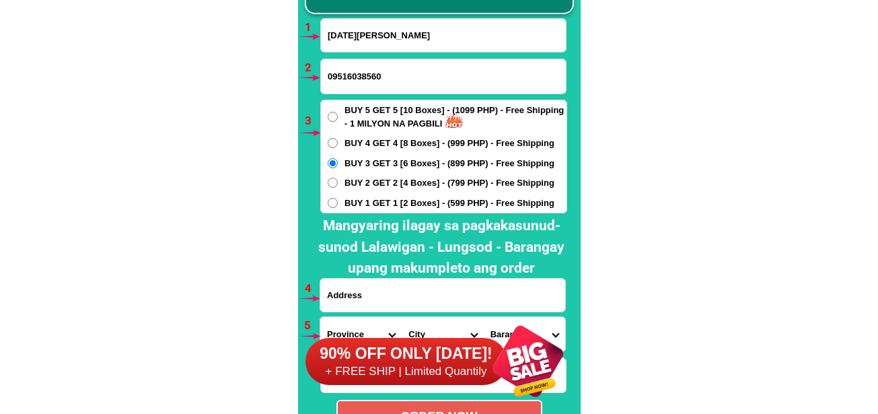
paste input "Upper Apitong OldCabalan 0longpo City"
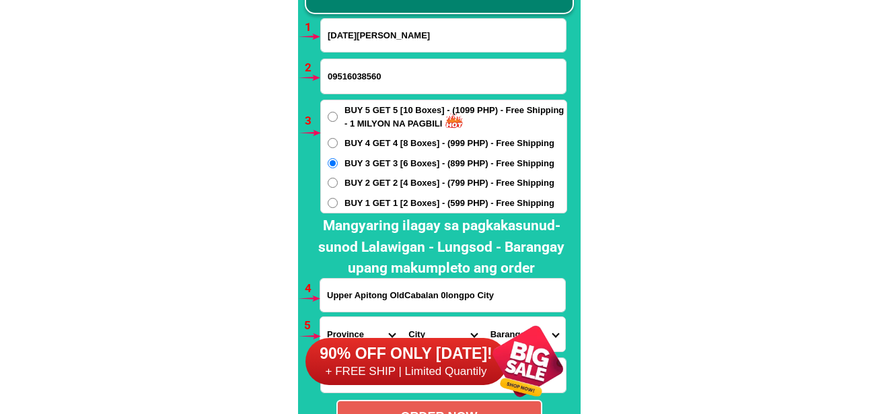
type input "Upper Apitong OldCabalan 0longpo City"
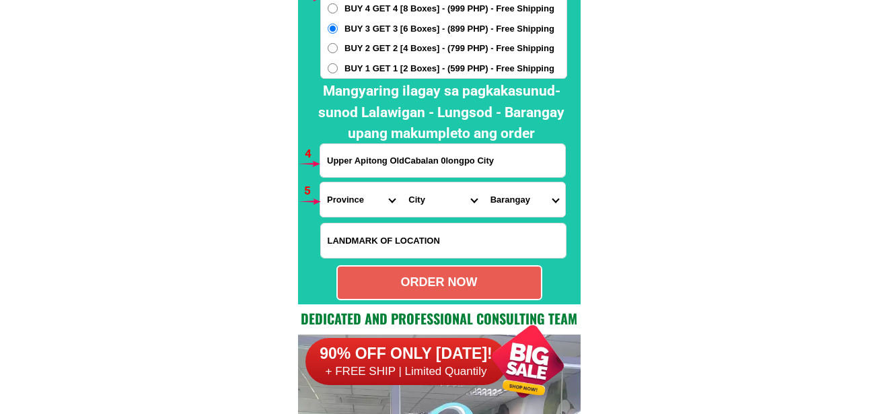
drag, startPoint x: 352, startPoint y: 195, endPoint x: 361, endPoint y: 185, distance: 12.9
click at [352, 195] on select "Province [GEOGRAPHIC_DATA] [GEOGRAPHIC_DATA] [GEOGRAPHIC_DATA] [GEOGRAPHIC_DATA…" at bounding box center [360, 199] width 81 height 34
select select "63_803"
click at [320, 182] on select "Province [GEOGRAPHIC_DATA] [GEOGRAPHIC_DATA] [GEOGRAPHIC_DATA] [GEOGRAPHIC_DATA…" at bounding box center [360, 199] width 81 height 34
drag, startPoint x: 427, startPoint y: 205, endPoint x: 430, endPoint y: 183, distance: 21.7
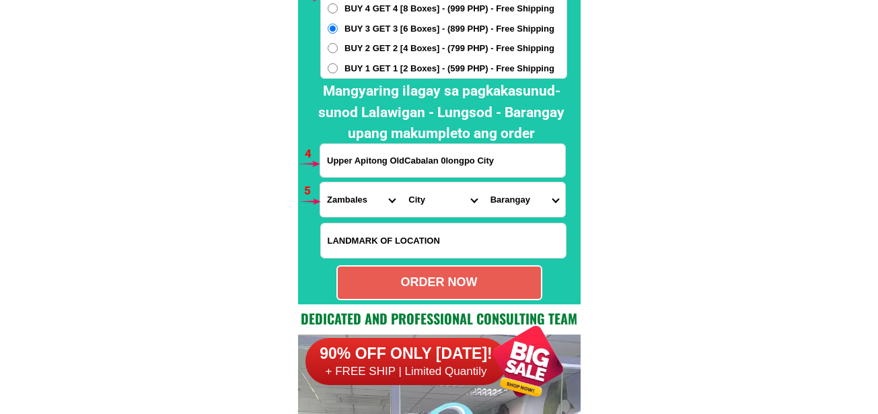
click at [427, 205] on select "City Botolan Cabangan Castillejos Iba Masinloc Olongapo-city Palauig San-felipe…" at bounding box center [442, 199] width 81 height 34
select select "63_8032327"
click at [402, 182] on select "City Botolan Cabangan Castillejos Iba Masinloc Olongapo-city Palauig San-felipe…" at bounding box center [442, 199] width 81 height 34
click at [540, 190] on select "Barangay Asinan Banicain Barreto East bajac-bajac East tapinac Gordon heights K…" at bounding box center [524, 199] width 81 height 34
select select "63_80323277676"
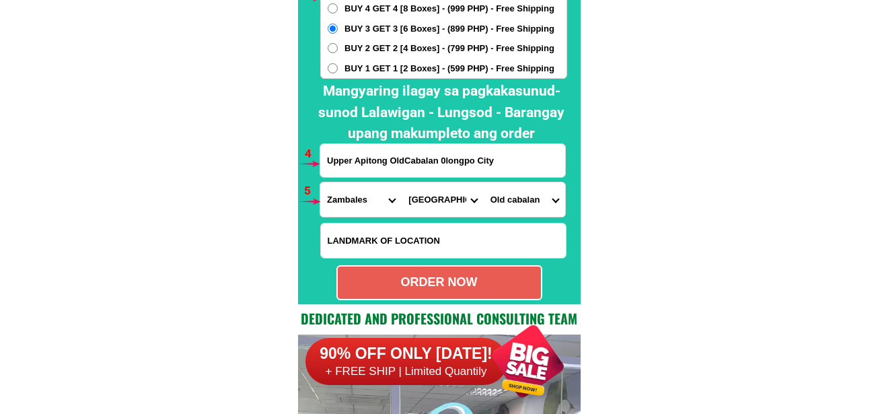
click at [484, 182] on select "Barangay Asinan Banicain Barreto East bajac-bajac East tapinac Gordon heights K…" at bounding box center [524, 199] width 81 height 34
click at [438, 275] on div "ORDER NOW" at bounding box center [439, 282] width 203 height 18
type input "Upper Apitong OldCabalan 0longpo City"
radio input "true"
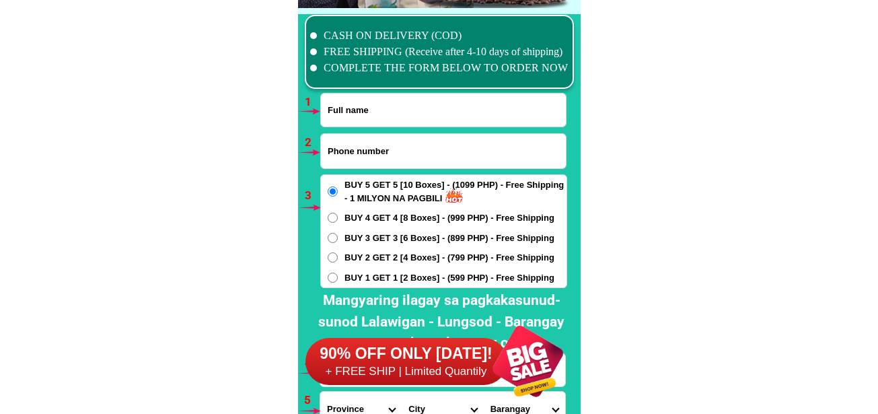
scroll to position [9899, 0]
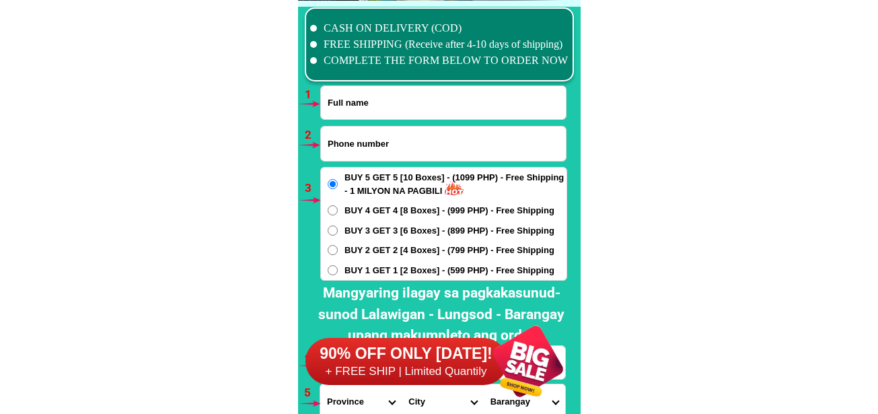
click at [383, 103] on input "Input full_name" at bounding box center [443, 102] width 245 height 33
paste input "[PERSON_NAME]"
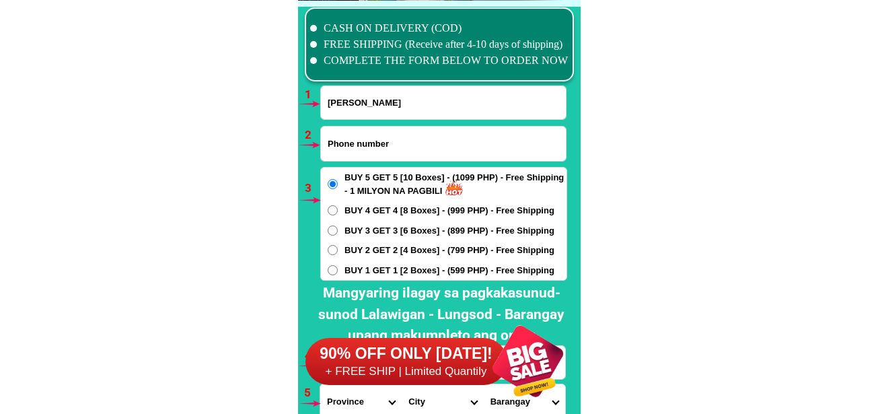
type input "[PERSON_NAME]"
click at [377, 147] on input "Input phone_number" at bounding box center [443, 144] width 245 height 34
paste input "09095328928"
type input "09095328928"
click at [346, 249] on span "BUY 2 GET 2 [4 Boxes] - (799 PHP) - Free Shipping" at bounding box center [450, 250] width 210 height 13
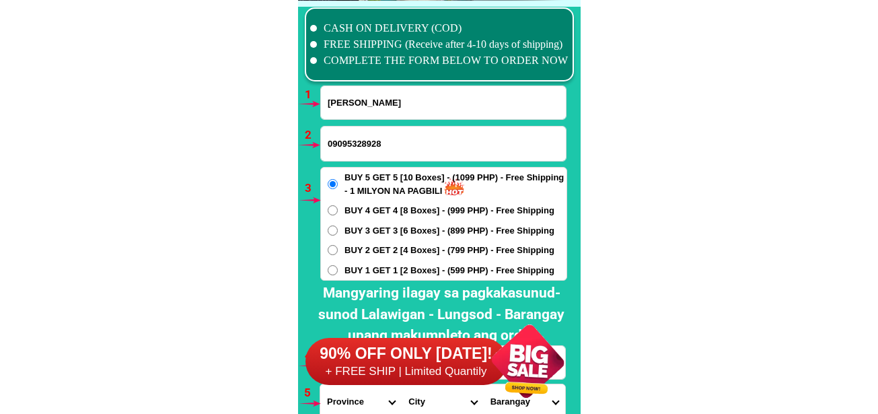
click at [338, 249] on input "BUY 2 GET 2 [4 Boxes] - (799 PHP) - Free Shipping" at bounding box center [333, 250] width 10 height 10
radio input "true"
click at [351, 275] on span "BUY 1 GET 1 [2 Boxes] - (599 PHP) - Free Shipping" at bounding box center [450, 270] width 210 height 13
click at [338, 275] on input "BUY 1 GET 1 [2 Boxes] - (599 PHP) - Free Shipping" at bounding box center [333, 270] width 10 height 10
radio input "true"
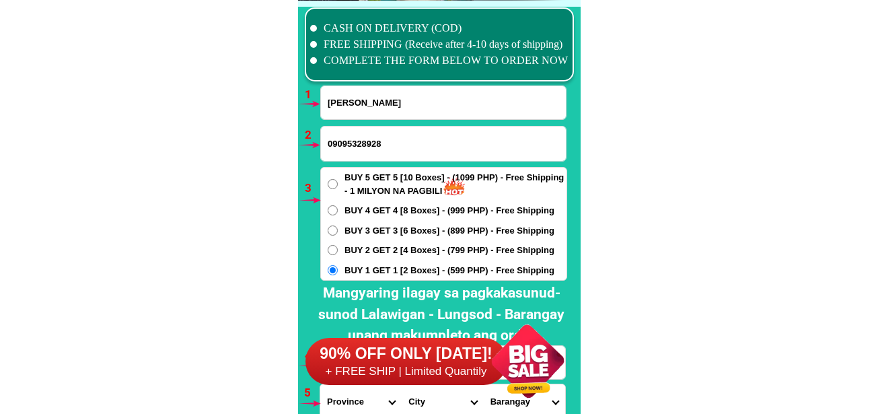
scroll to position [9966, 0]
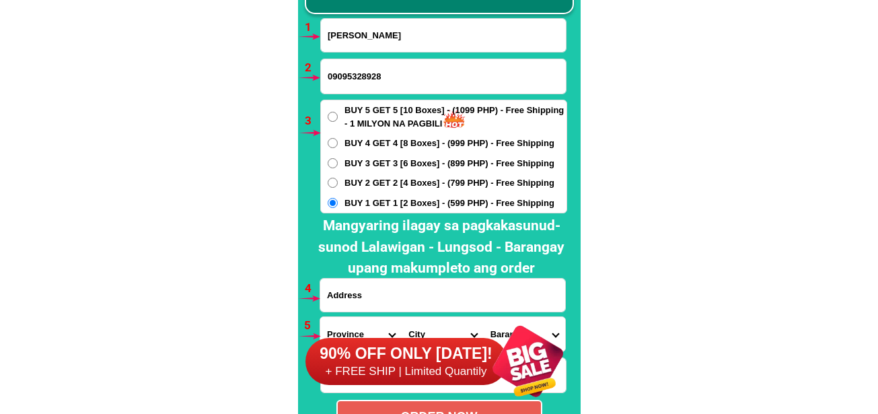
drag, startPoint x: 381, startPoint y: 291, endPoint x: 381, endPoint y: 283, distance: 8.1
click at [381, 291] on input "Input address" at bounding box center [442, 295] width 245 height 33
paste input "[PERSON_NAME],P3 [PERSON_NAME][GEOGRAPHIC_DATA]"
type input "[PERSON_NAME],P3 [PERSON_NAME][GEOGRAPHIC_DATA]"
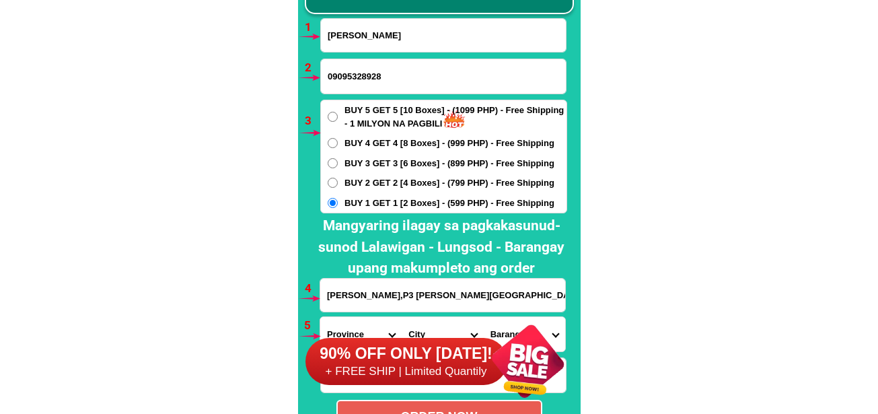
scroll to position [10034, 0]
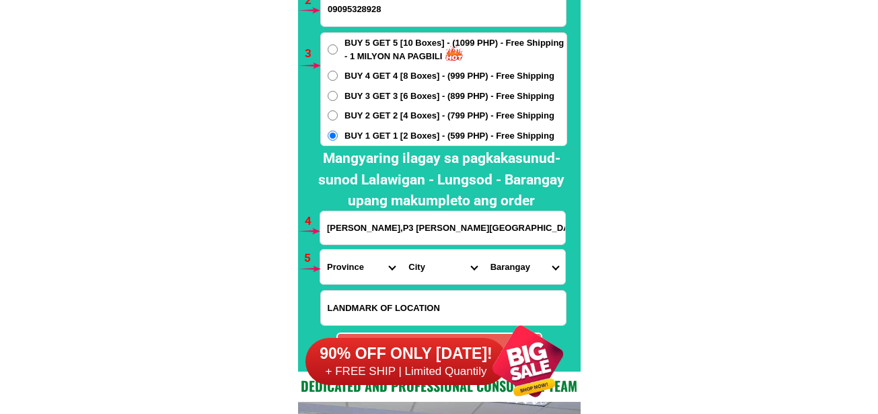
click at [339, 269] on select "Province [GEOGRAPHIC_DATA] [GEOGRAPHIC_DATA][PERSON_NAME][GEOGRAPHIC_DATA][GEOG…" at bounding box center [360, 267] width 81 height 34
select select "63_773"
click at [320, 250] on select "Province [GEOGRAPHIC_DATA] [GEOGRAPHIC_DATA][PERSON_NAME][GEOGRAPHIC_DATA][GEOG…" at bounding box center [360, 267] width 81 height 34
click at [427, 263] on select "City [PERSON_NAME]-e.-[PERSON_NAME][GEOGRAPHIC_DATA]-[PERSON_NAME][GEOGRAPHIC_D…" at bounding box center [442, 267] width 81 height 34
select select "63_77367"
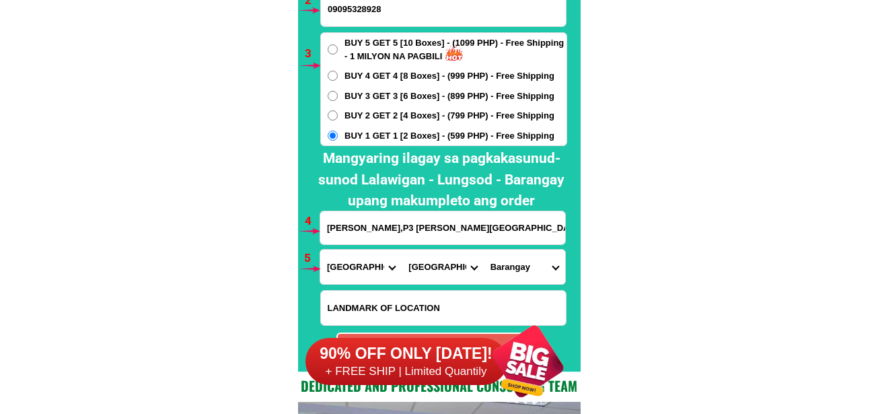
click at [402, 250] on select "City [PERSON_NAME]-e.-[PERSON_NAME][GEOGRAPHIC_DATA]-[PERSON_NAME][GEOGRAPHIC_D…" at bounding box center [442, 267] width 81 height 34
drag, startPoint x: 499, startPoint y: 266, endPoint x: 499, endPoint y: 252, distance: 13.5
click at [499, 266] on select "Barangay [PERSON_NAME] (cuatro-cuatro) Cebulano [PERSON_NAME] (pob.) La paz Mab…" at bounding box center [524, 267] width 81 height 34
click at [484, 250] on select "Barangay [PERSON_NAME] (cuatro-cuatro) Cebulano [PERSON_NAME] (pob.) La paz Mab…" at bounding box center [524, 267] width 81 height 34
drag, startPoint x: 500, startPoint y: 267, endPoint x: 500, endPoint y: 253, distance: 14.1
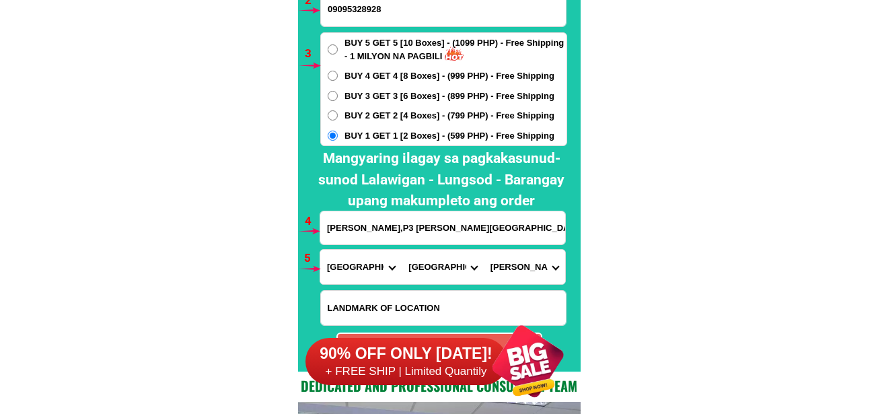
click at [500, 265] on select "Barangay [PERSON_NAME] (cuatro-cuatro) Cebulano [PERSON_NAME] (pob.) La paz Mab…" at bounding box center [524, 267] width 81 height 34
select select "63_773674386"
click at [484, 250] on select "Barangay [PERSON_NAME] (cuatro-cuatro) Cebulano [PERSON_NAME] (pob.) La paz Mab…" at bounding box center [524, 267] width 81 height 34
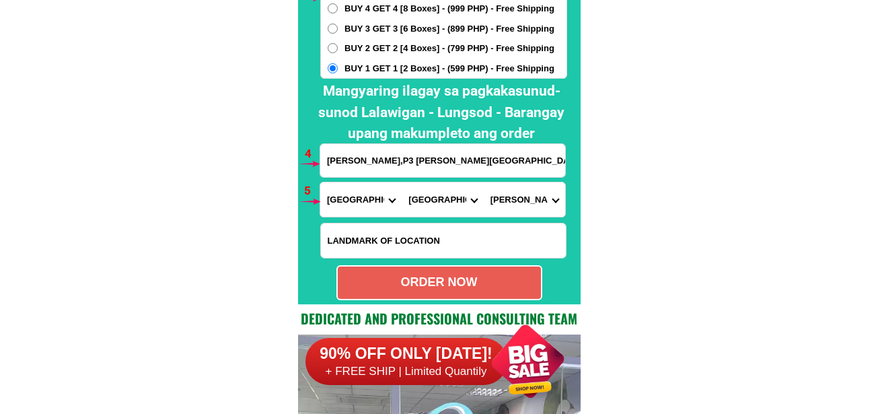
click at [434, 287] on div "ORDER NOW" at bounding box center [439, 282] width 203 height 18
radio input "true"
